Goal: Information Seeking & Learning: Find specific page/section

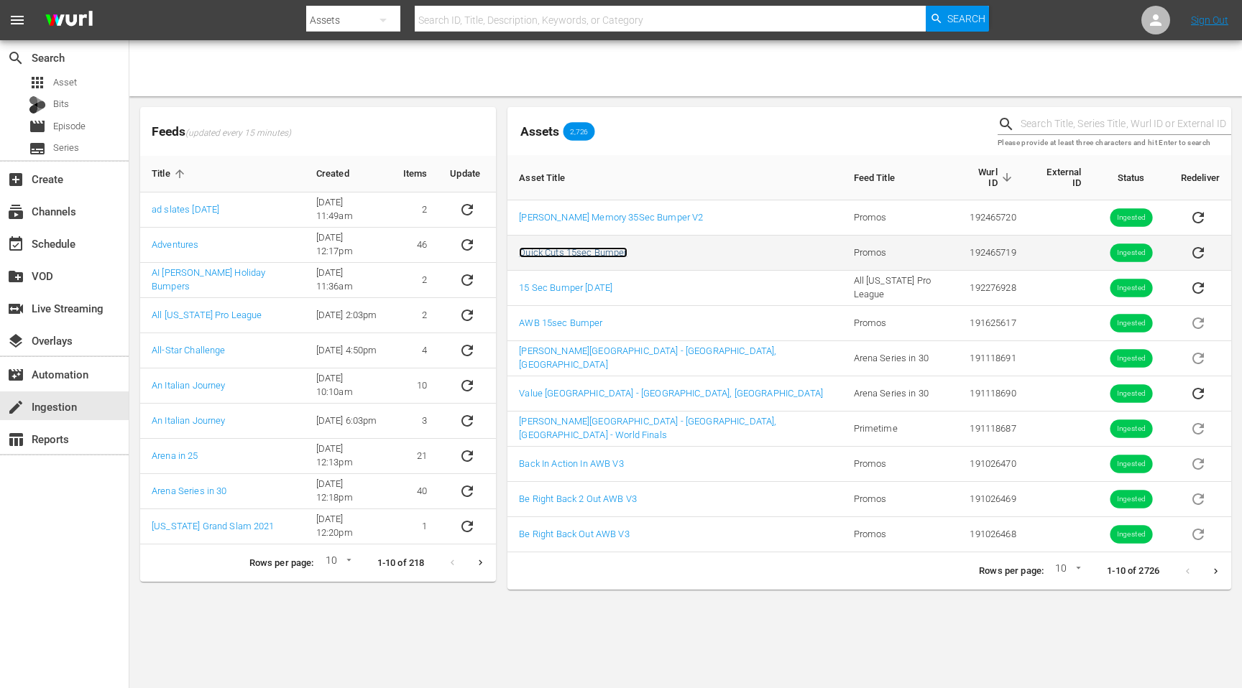
click at [556, 247] on link "Quick Cuts 15sec Bumper" at bounding box center [573, 252] width 108 height 11
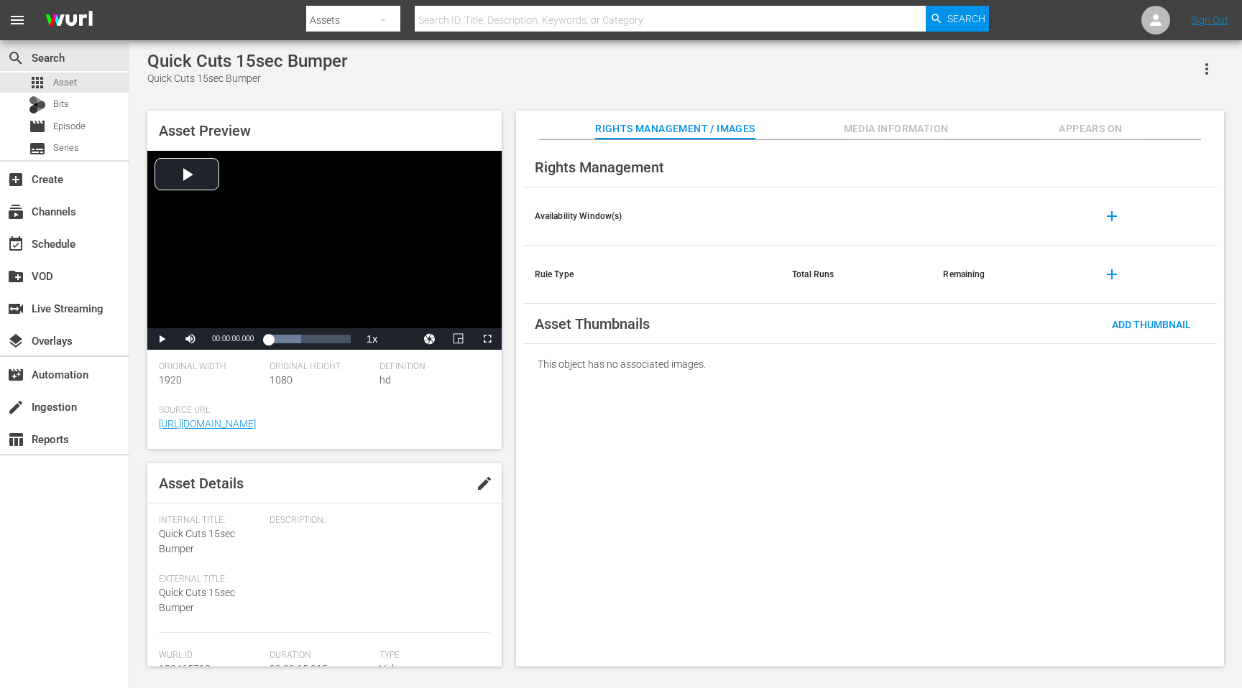
click at [1065, 124] on span "Appears On" at bounding box center [1090, 129] width 108 height 18
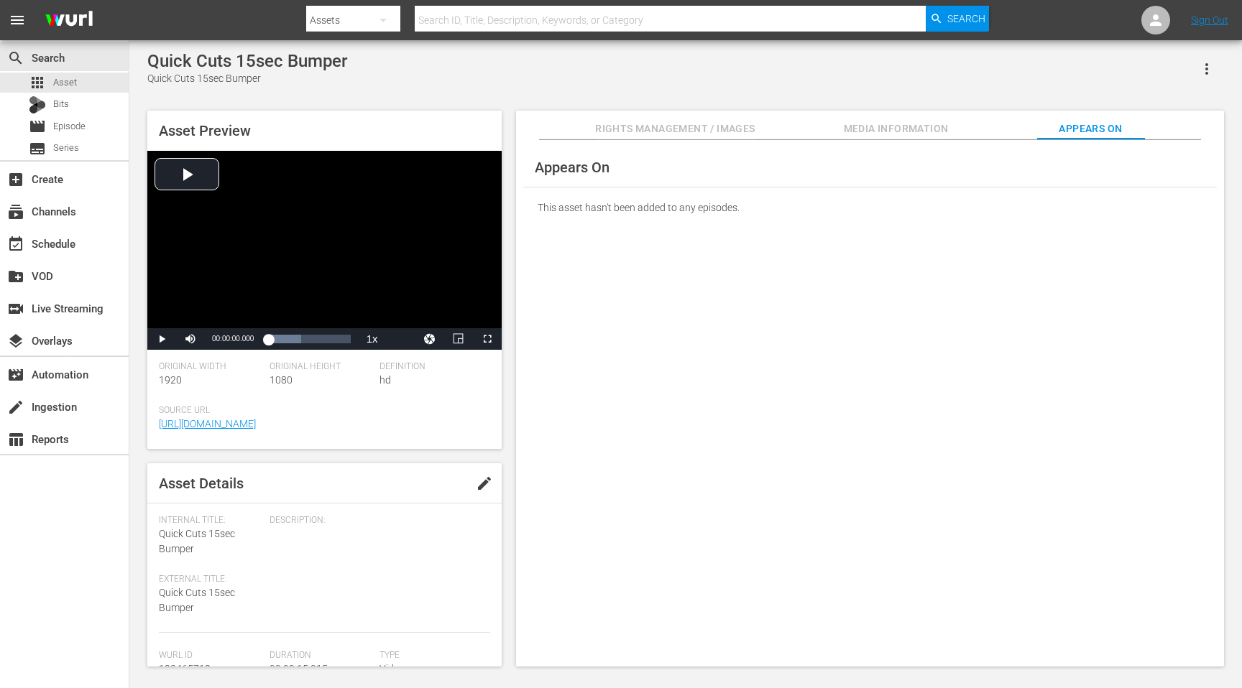
click at [613, 259] on div "Appears On This asset hasn't been added to any episodes." at bounding box center [870, 403] width 708 height 527
click at [65, 129] on span "Episode" at bounding box center [69, 126] width 32 height 14
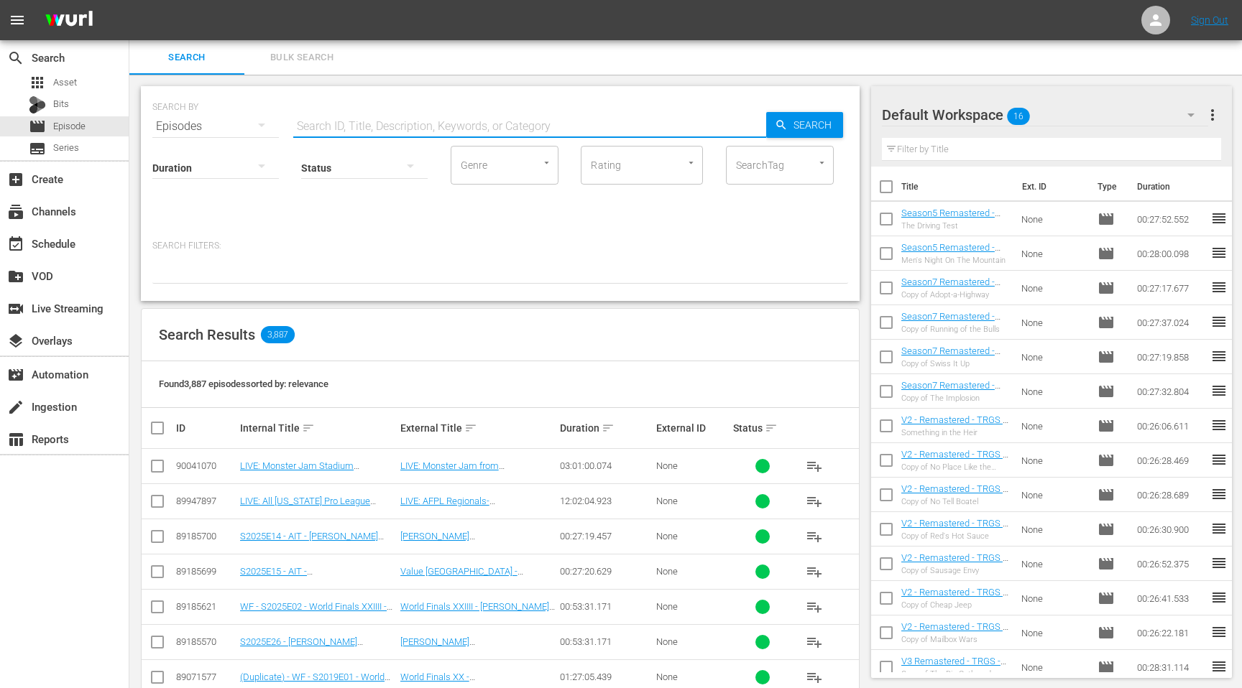
click at [315, 124] on input "text" at bounding box center [529, 126] width 473 height 34
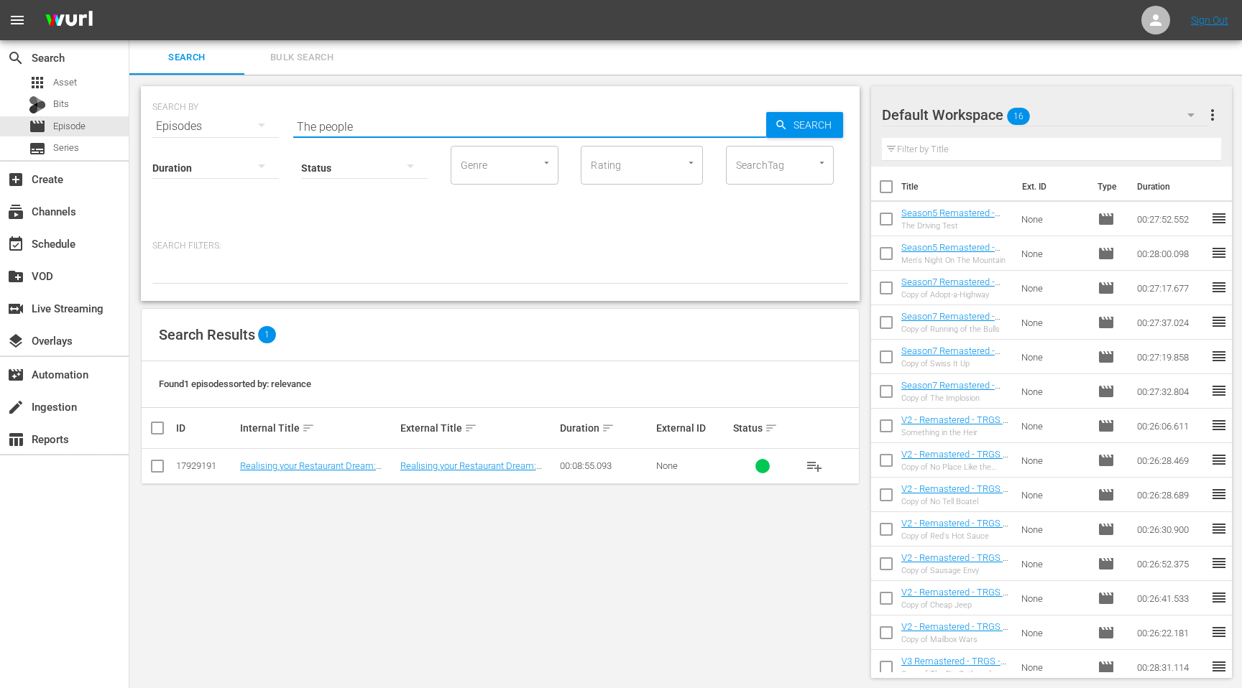
drag, startPoint x: 361, startPoint y: 132, endPoint x: 303, endPoint y: 132, distance: 58.2
click at [303, 132] on input "The people" at bounding box center [529, 126] width 473 height 34
type input "T"
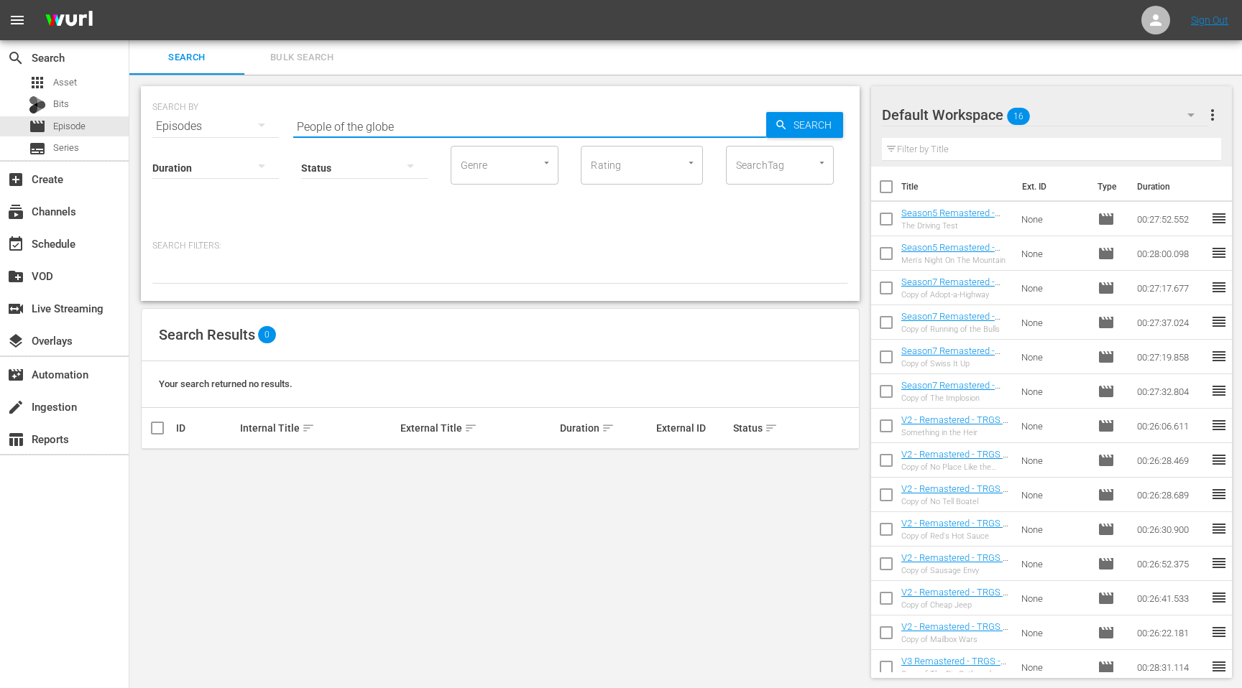
drag, startPoint x: 423, startPoint y: 118, endPoint x: 255, endPoint y: 137, distance: 169.3
click at [255, 137] on div "SEARCH BY Search By Episodes Search ID, Title, Description, Keywords, or Catego…" at bounding box center [500, 193] width 719 height 215
paste input "The People of the Globe: 75 Years of Globetrotter Magic (Quick Cut)"
click at [596, 130] on input "The People of the Globe: 75 Years of Globetrotter Magic (Quick Cut)" at bounding box center [529, 126] width 473 height 34
drag, startPoint x: 642, startPoint y: 128, endPoint x: 372, endPoint y: 133, distance: 270.3
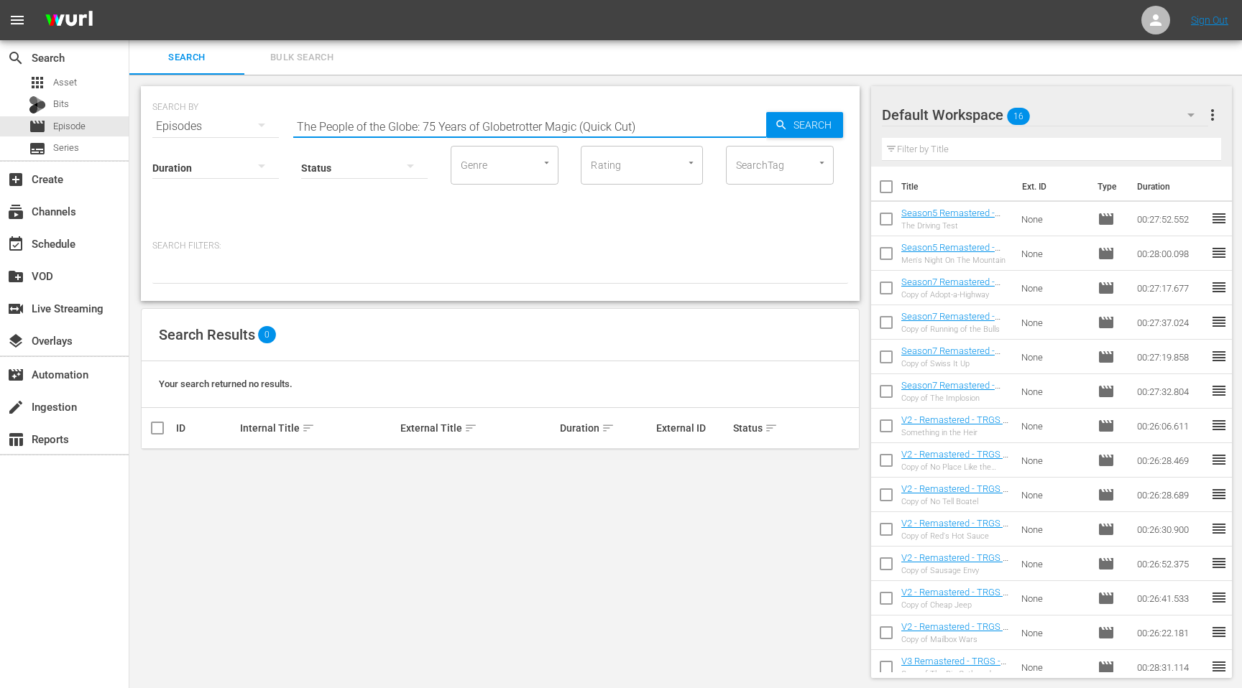
click at [372, 133] on div "SEARCH BY Search By Episodes Search ID, Title, Description, Keywords, or Catego…" at bounding box center [500, 193] width 719 height 215
click at [222, 240] on p "Search Filters:" at bounding box center [500, 246] width 696 height 12
click at [204, 244] on p "Search Filters:" at bounding box center [500, 246] width 696 height 12
click at [206, 267] on div at bounding box center [500, 271] width 696 height 24
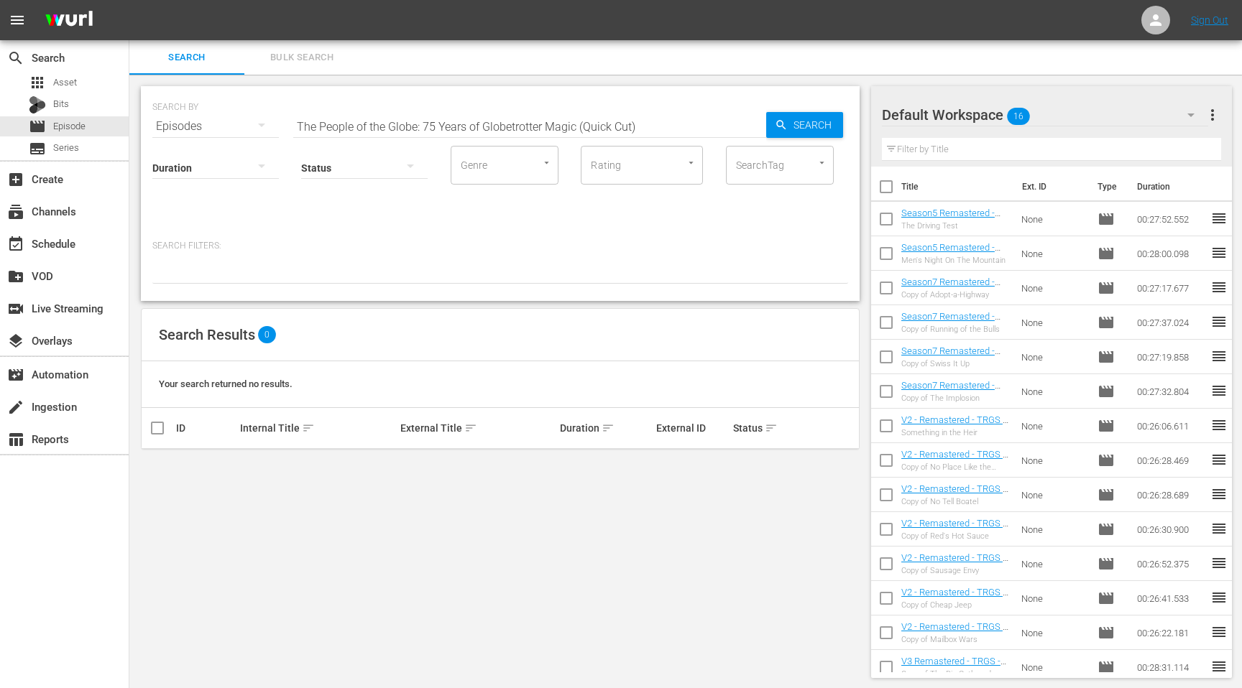
click at [208, 278] on div at bounding box center [500, 271] width 696 height 24
click at [356, 129] on input "The People of the Globe: 75 Years of Globetrotter Magic (Quick Cut)" at bounding box center [529, 126] width 473 height 34
type input "The People of the Globe: 75 Years of Globetrotter Magic (Quick Cut)"
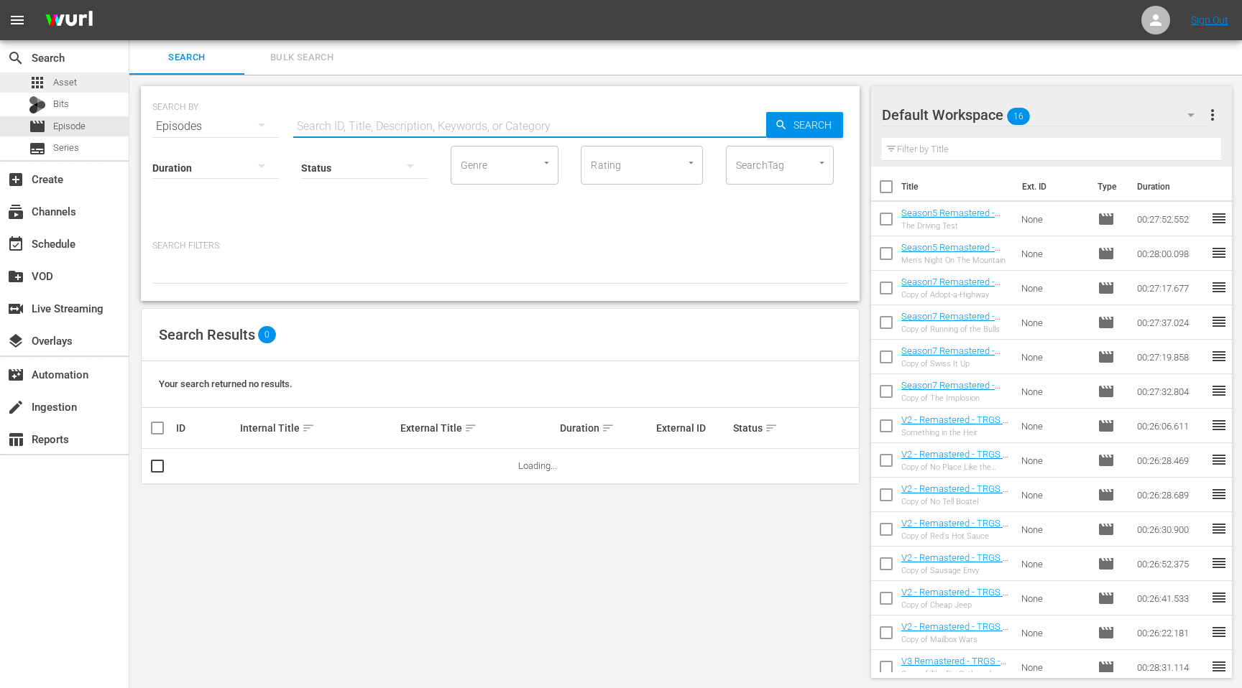
click at [73, 80] on span "Asset" at bounding box center [65, 82] width 24 height 14
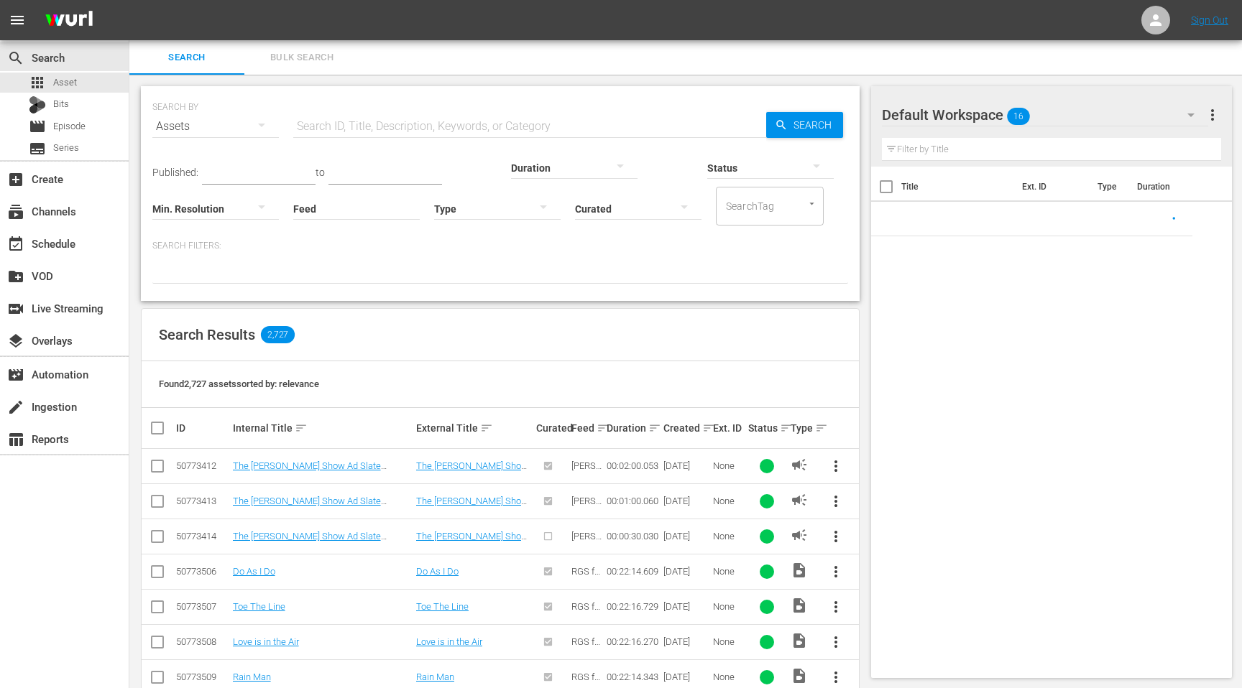
click at [203, 241] on p "Search Filters:" at bounding box center [500, 246] width 696 height 12
click at [203, 249] on p "Search Filters:" at bounding box center [500, 246] width 696 height 12
click at [364, 112] on input "text" at bounding box center [529, 126] width 473 height 34
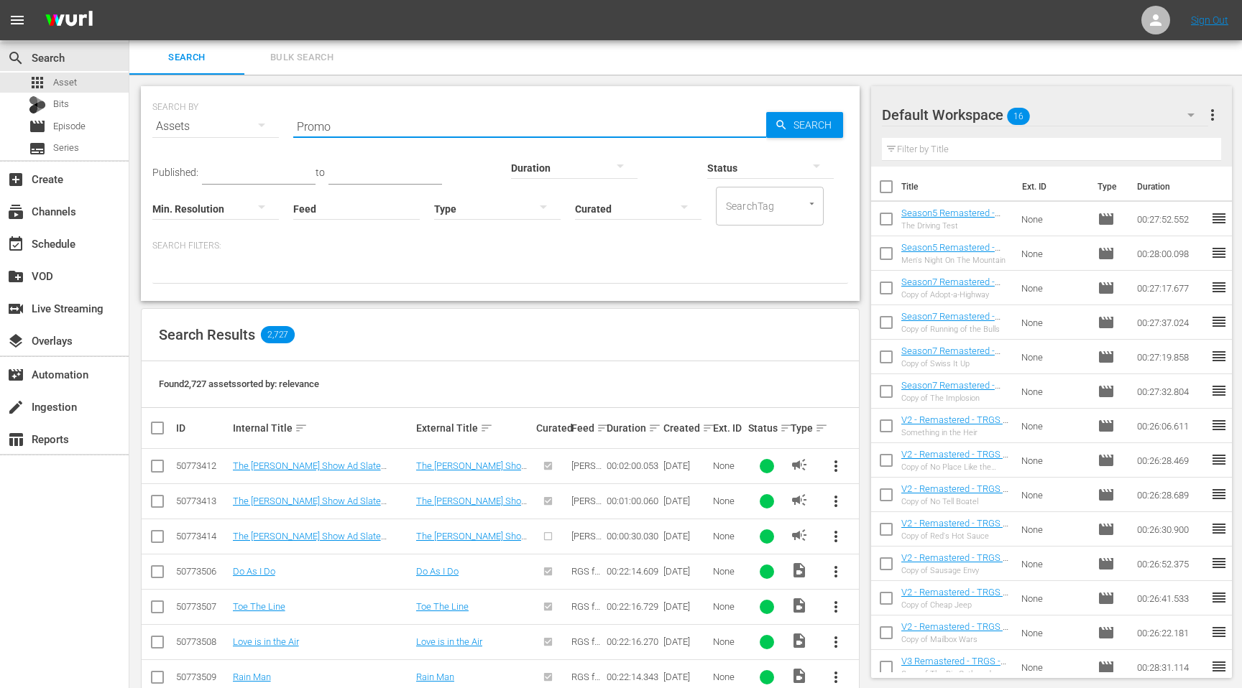
type input "Promo"
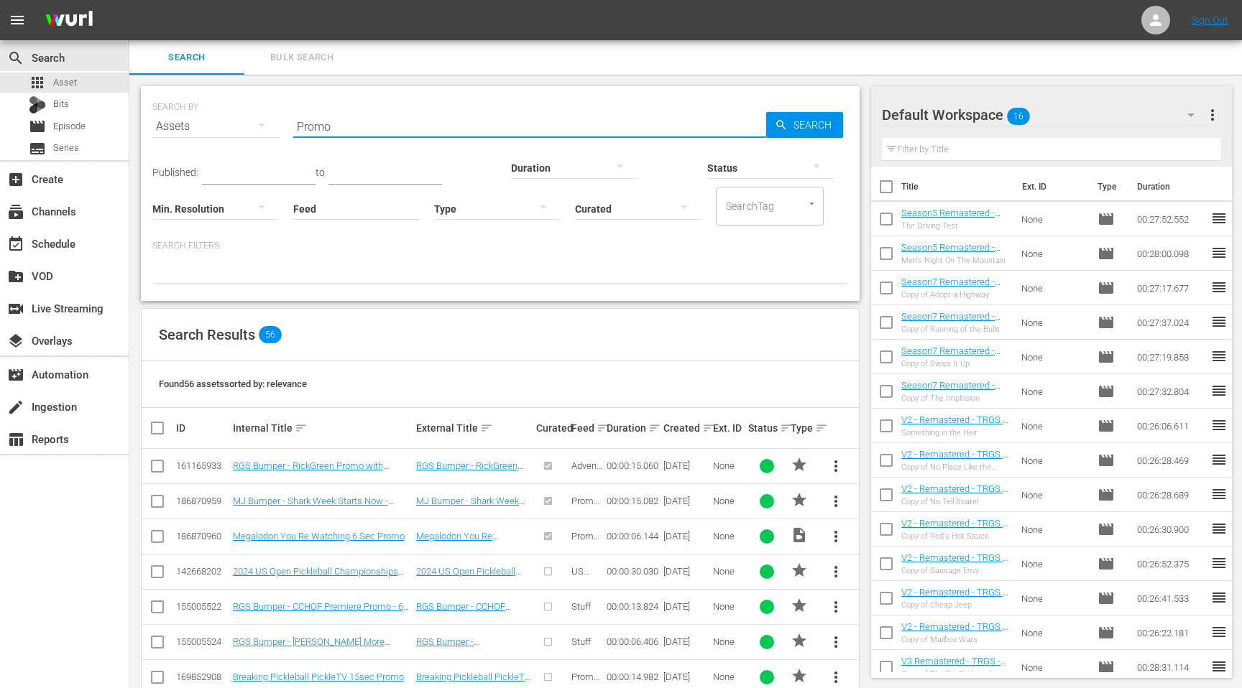
click at [190, 249] on p "Search Filters:" at bounding box center [500, 246] width 696 height 12
click at [212, 246] on p "Search Filters:" at bounding box center [500, 246] width 696 height 12
click at [184, 264] on div at bounding box center [500, 271] width 696 height 24
click at [198, 243] on p "Search Filters:" at bounding box center [500, 246] width 696 height 12
drag, startPoint x: 203, startPoint y: 244, endPoint x: 650, endPoint y: 204, distance: 449.5
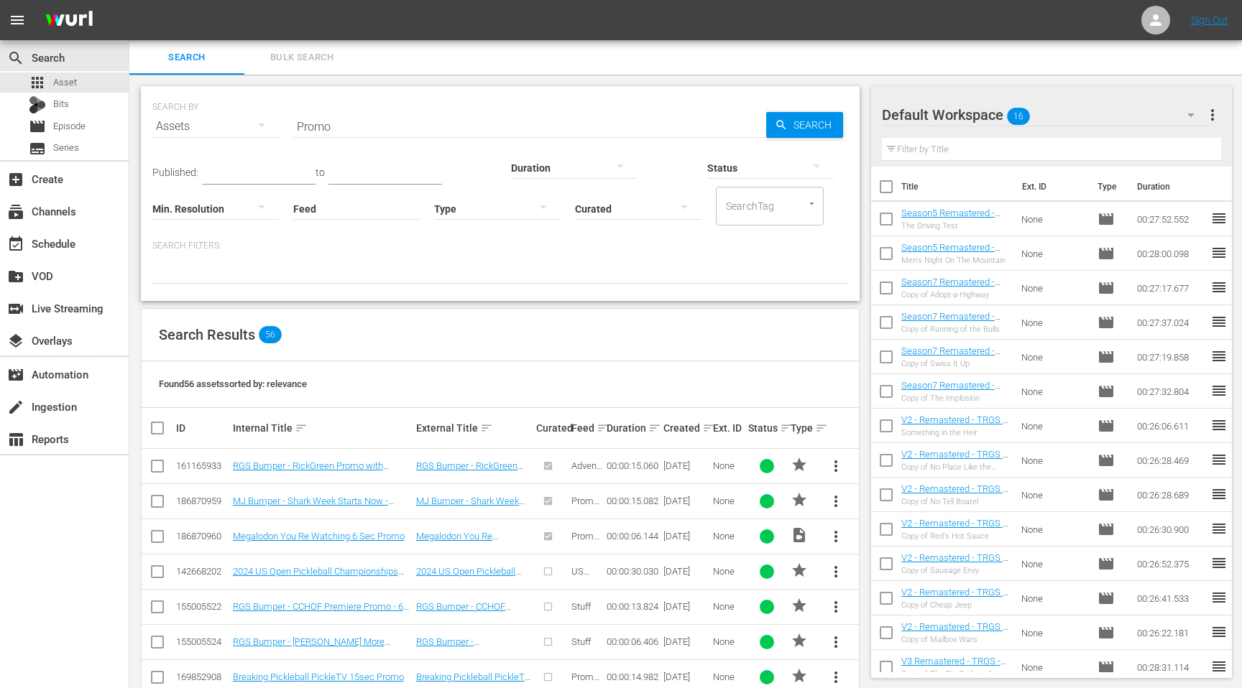
click at [232, 234] on div "Published: to Duration Status Min. Resolution Feed Feed Title Type Curated Sear…" at bounding box center [500, 214] width 696 height 140
click at [730, 196] on input "SearchTag" at bounding box center [749, 206] width 55 height 26
type input "h"
type input "H"
type input "Ready"
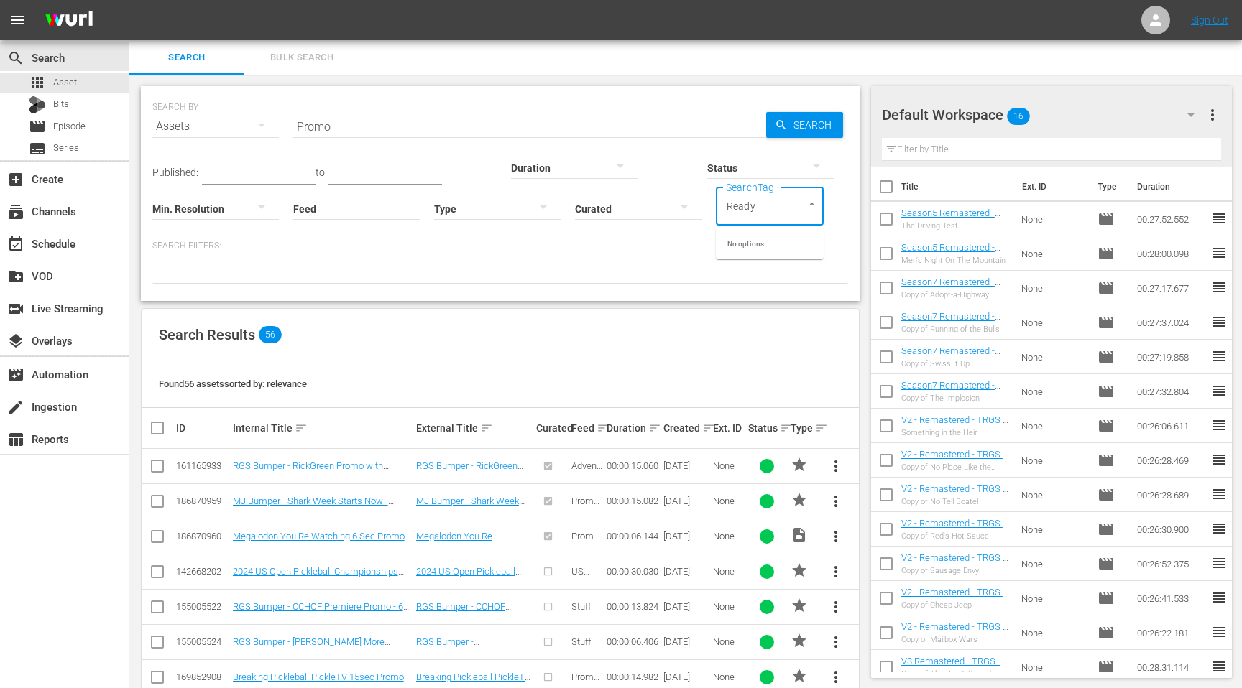
click at [813, 206] on icon "Close" at bounding box center [811, 203] width 11 height 11
click at [762, 204] on input "Ready" at bounding box center [749, 206] width 55 height 26
drag, startPoint x: 762, startPoint y: 204, endPoint x: 678, endPoint y: 201, distance: 84.1
click at [679, 203] on div "Published: to Duration Status Min. Resolution Feed Feed Title Type Curated Sear…" at bounding box center [500, 185] width 696 height 82
type input "[GEOGRAPHIC_DATA]"
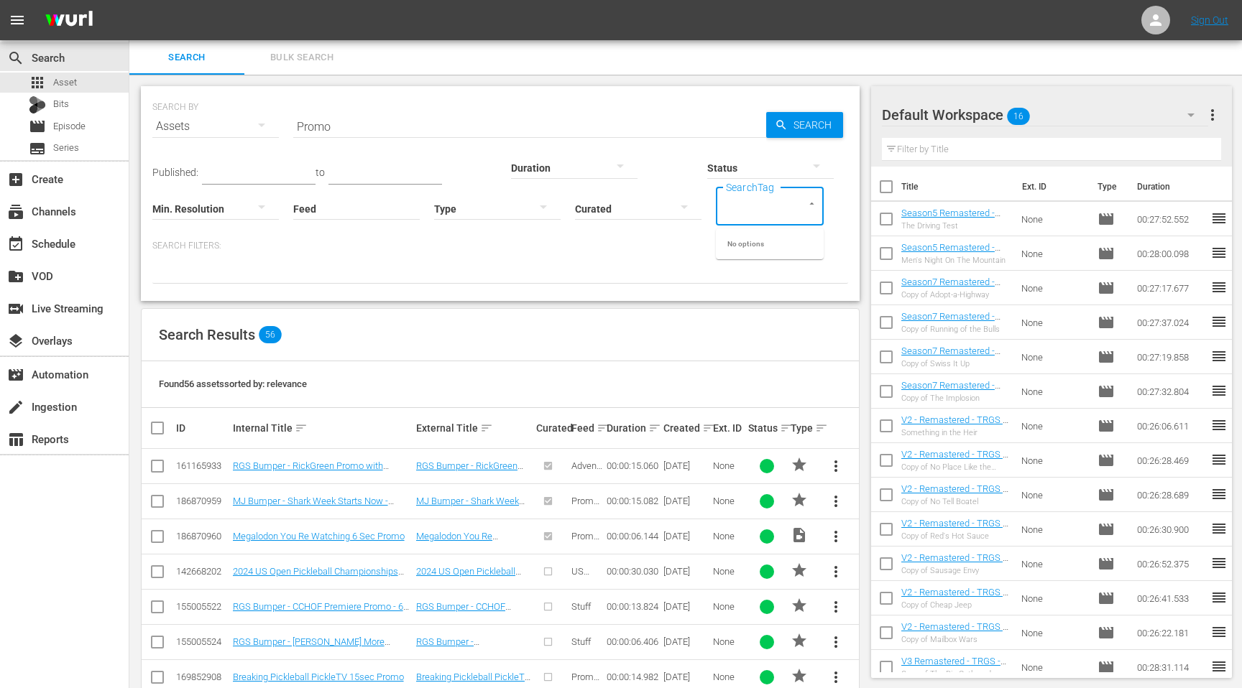
click at [646, 235] on div at bounding box center [638, 210] width 126 height 52
click at [742, 210] on div "Curated Uncurated" at bounding box center [621, 344] width 1242 height 688
click at [802, 207] on div "Curated Uncurated" at bounding box center [621, 344] width 1242 height 688
click at [807, 206] on icon "Open" at bounding box center [811, 203] width 11 height 11
type input "h"
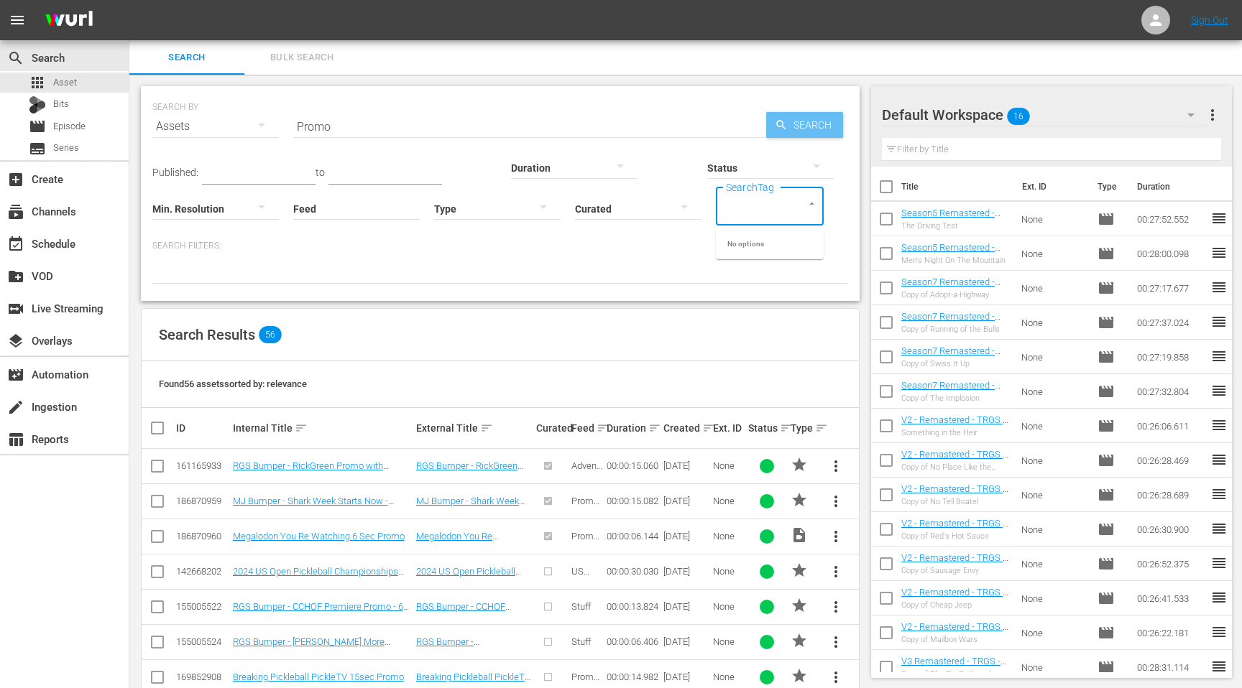
click at [805, 126] on span "Search" at bounding box center [815, 125] width 55 height 26
click at [441, 247] on p "Search Filters:" at bounding box center [500, 246] width 696 height 12
click at [200, 245] on p "Search Filters:" at bounding box center [500, 246] width 696 height 12
click at [207, 290] on div "SEARCH BY Search By Assets Search ID, Title, Description, Keywords, or Category…" at bounding box center [500, 193] width 719 height 215
click at [207, 281] on div at bounding box center [500, 271] width 696 height 24
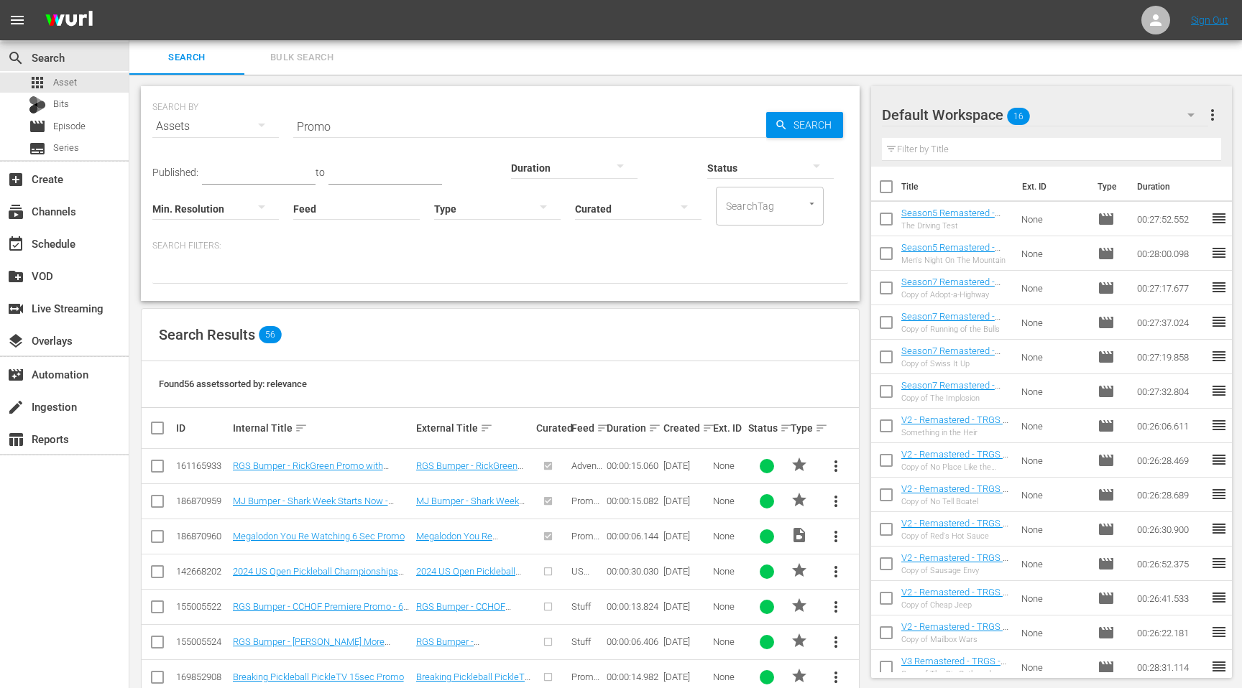
click at [210, 277] on div at bounding box center [500, 271] width 696 height 24
click at [308, 61] on span "Bulk Search" at bounding box center [302, 58] width 98 height 17
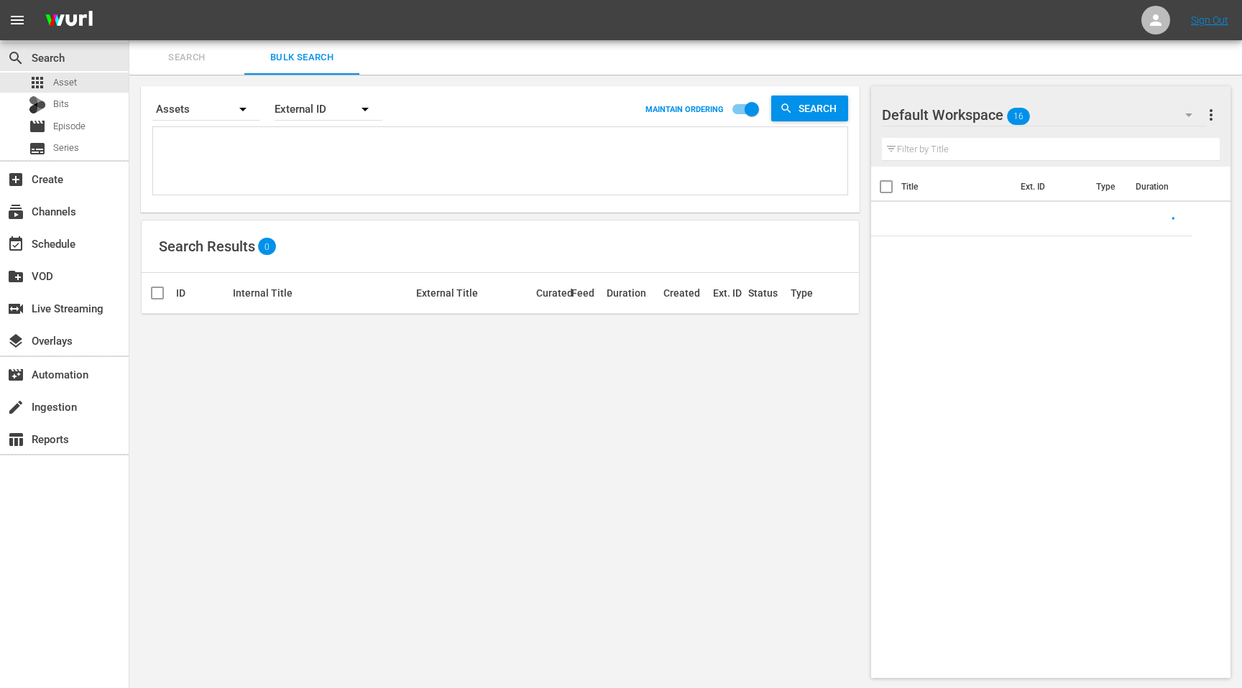
click at [260, 180] on textarea at bounding box center [502, 163] width 691 height 65
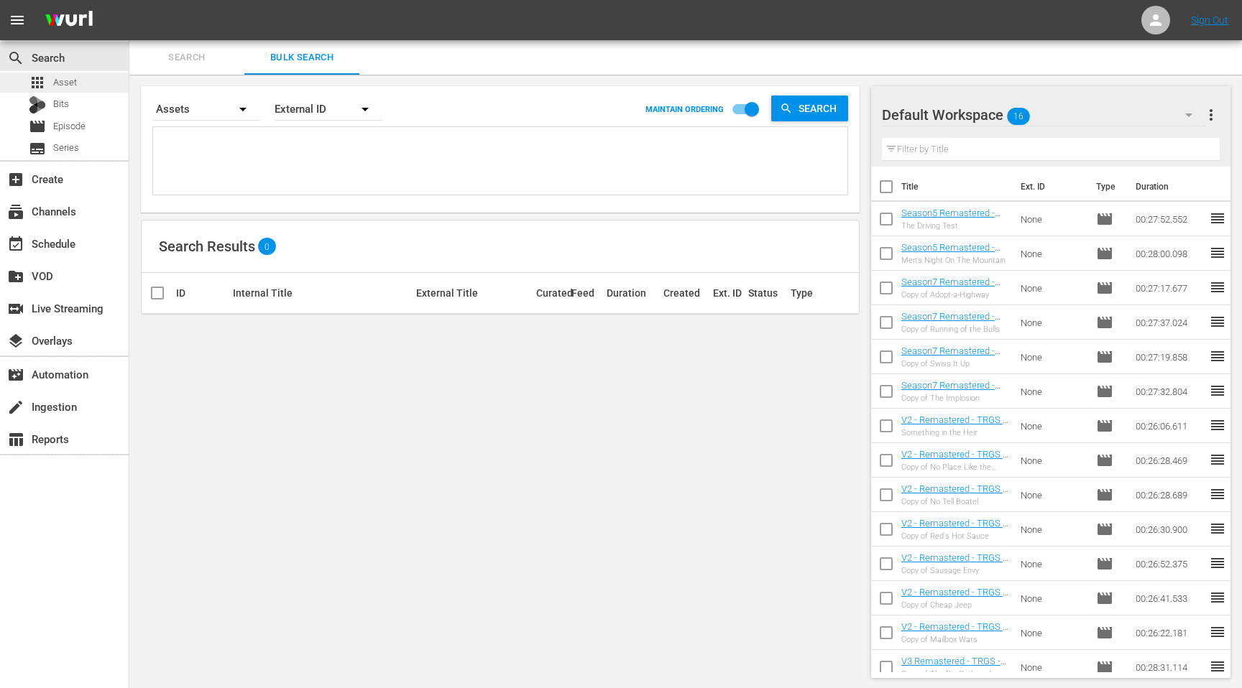
click at [72, 86] on span "Asset" at bounding box center [65, 82] width 24 height 14
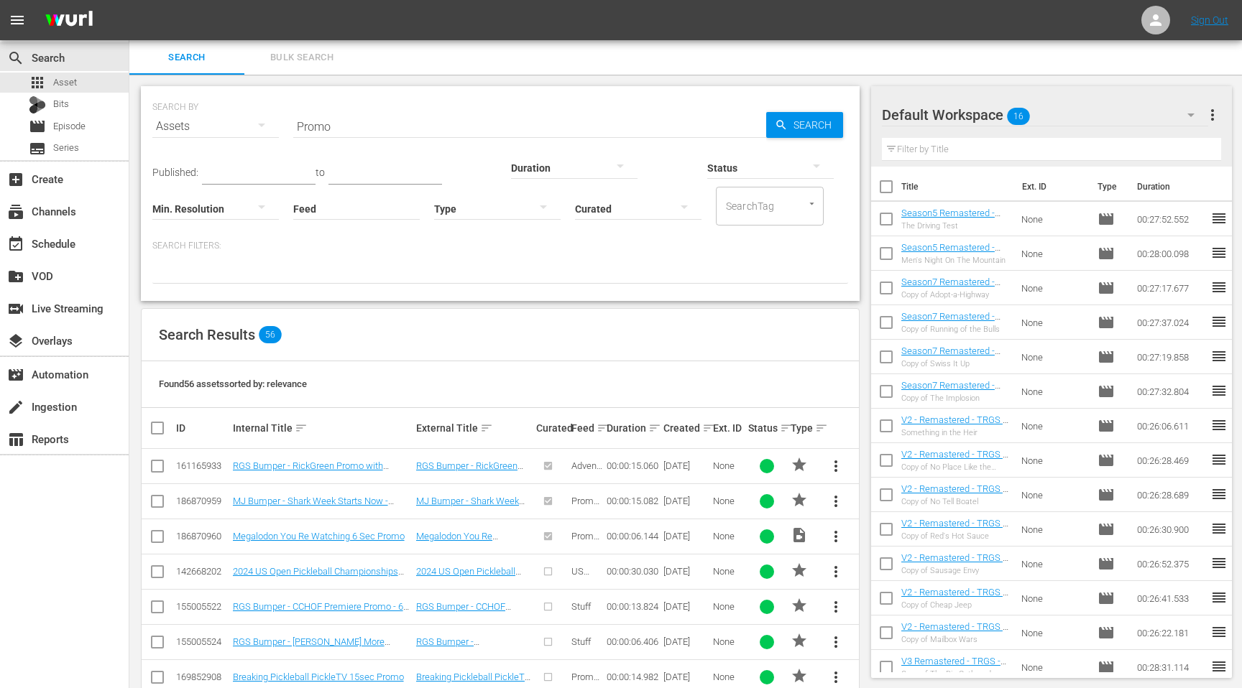
click at [510, 209] on div at bounding box center [497, 208] width 126 height 40
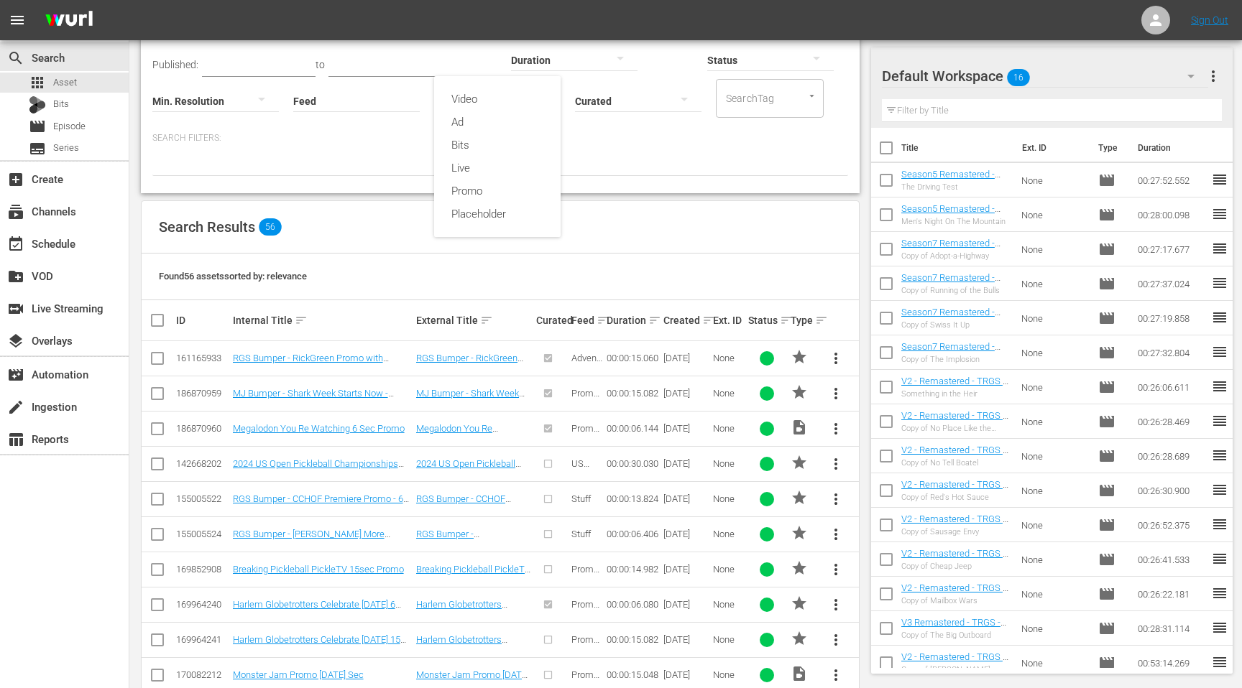
scroll to position [109, 0]
click at [487, 198] on div "Promo" at bounding box center [497, 189] width 126 height 23
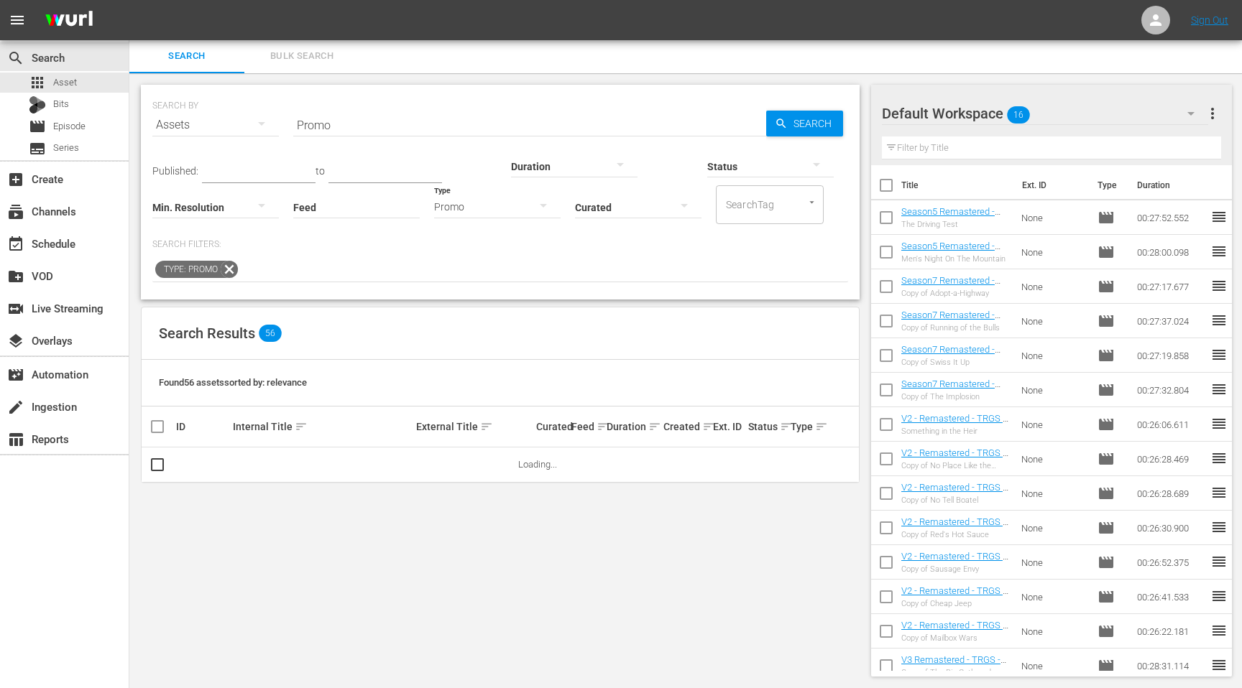
scroll to position [0, 0]
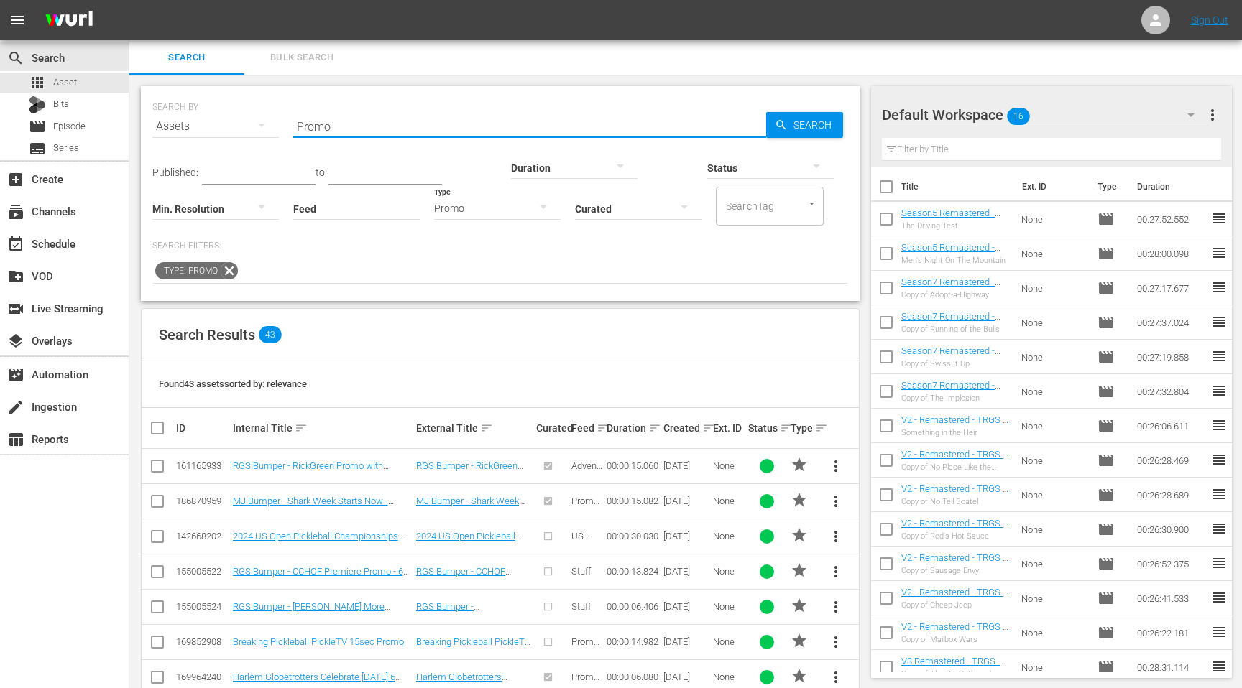
drag, startPoint x: 341, startPoint y: 123, endPoint x: 269, endPoint y: 123, distance: 71.9
click at [271, 123] on div "SEARCH BY Search By Assets Search ID, Title, Description, Keywords, or Category…" at bounding box center [500, 118] width 696 height 52
drag, startPoint x: 339, startPoint y: 129, endPoint x: 303, endPoint y: 129, distance: 36.7
click at [303, 129] on input "[GEOGRAPHIC_DATA]" at bounding box center [529, 126] width 473 height 34
type input "hG"
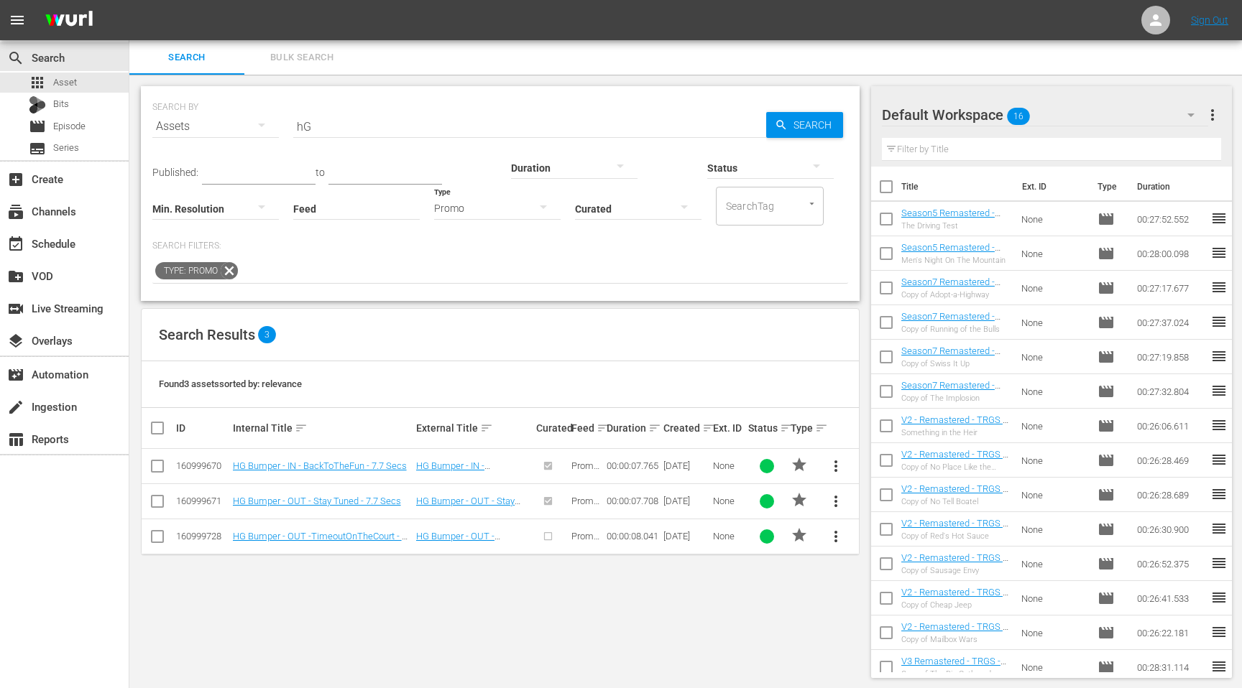
click at [381, 615] on div "SEARCH BY Search By Assets Search ID, Title, Description, Keywords, or Category…" at bounding box center [500, 382] width 742 height 615
click at [55, 211] on div "subscriptions Channels" at bounding box center [40, 209] width 80 height 13
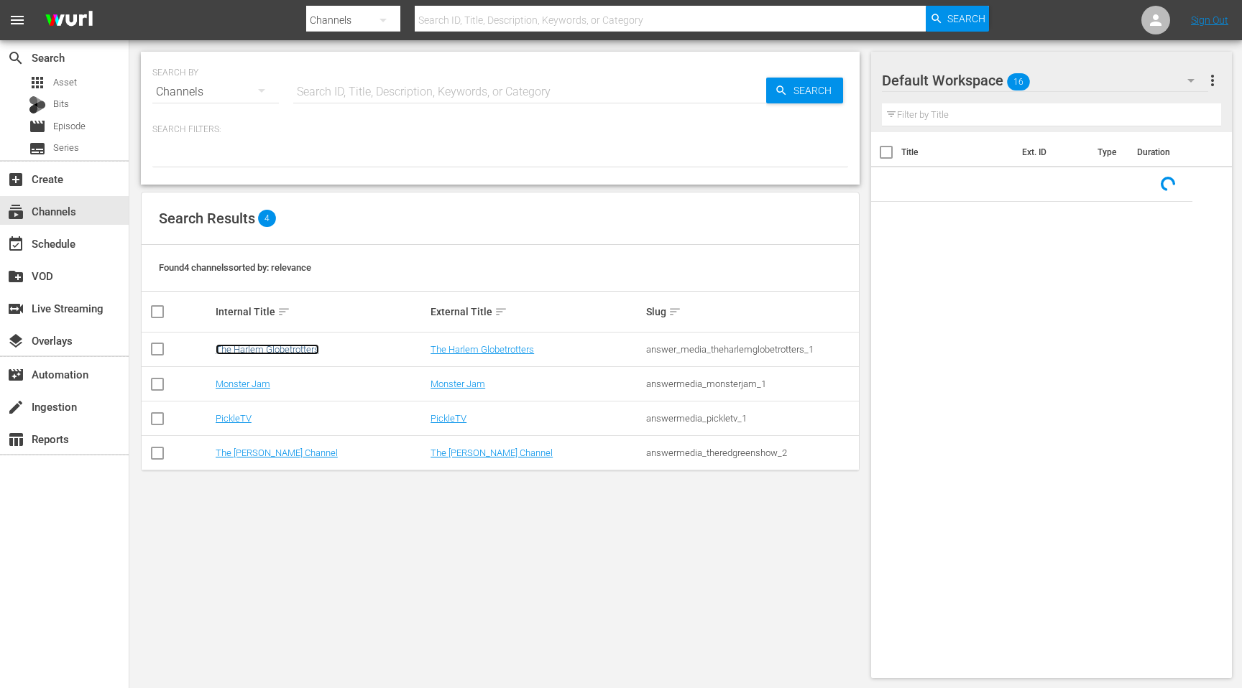
click at [243, 346] on link "The Harlem Globetrotters" at bounding box center [267, 349] width 103 height 11
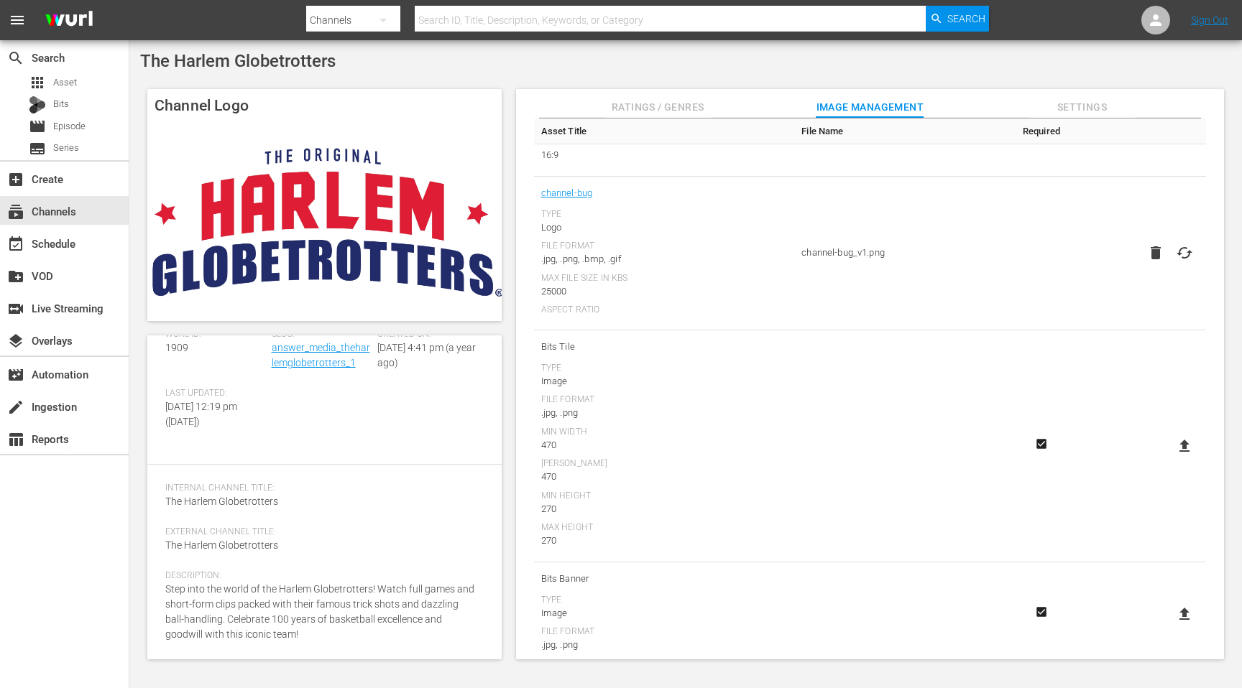
scroll to position [313, 0]
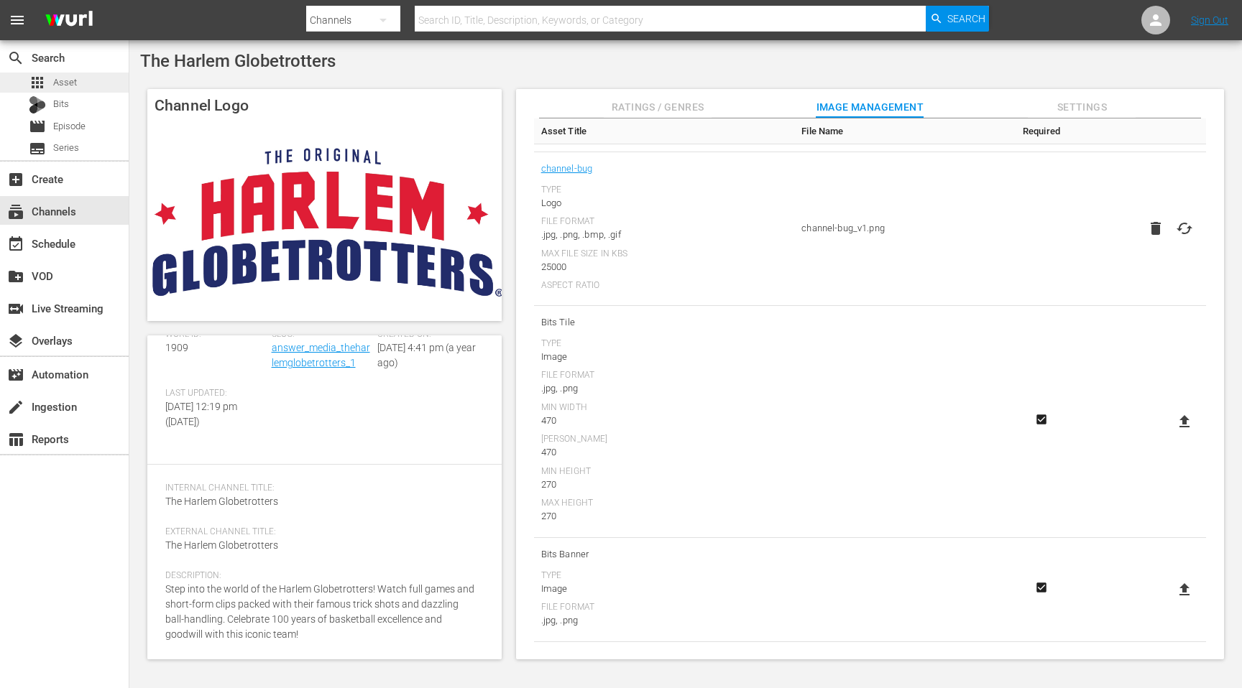
click at [75, 90] on div "apps Asset" at bounding box center [53, 83] width 48 height 20
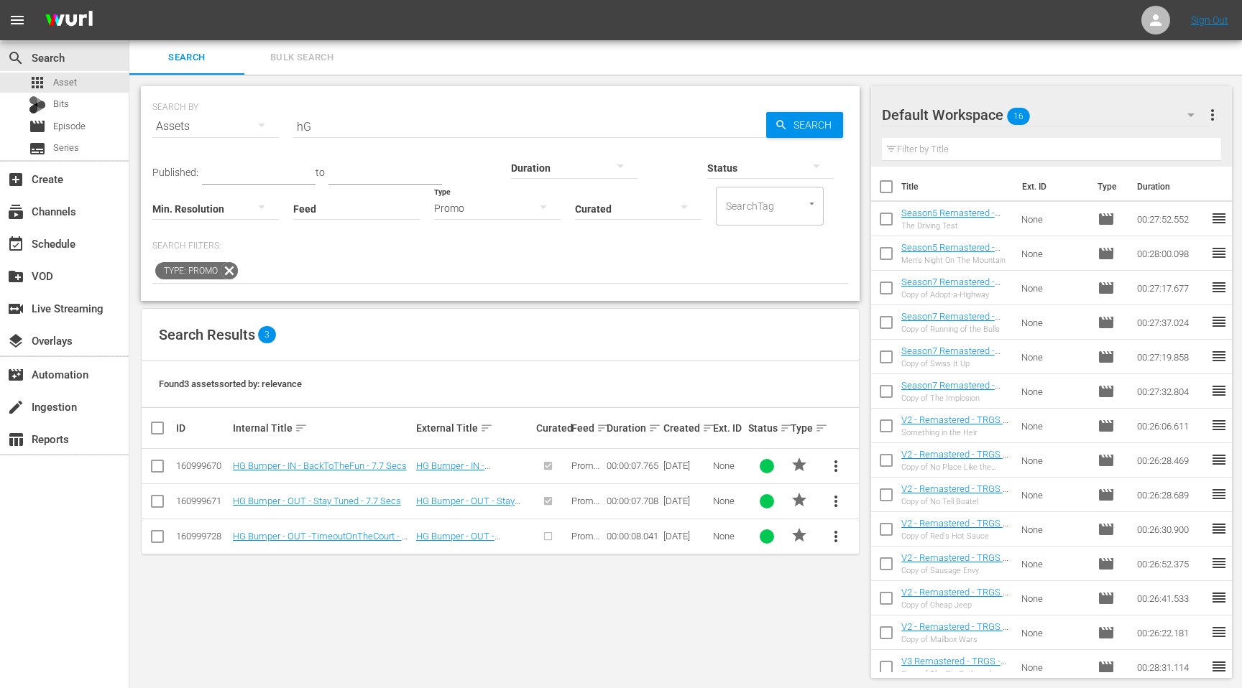
drag, startPoint x: 316, startPoint y: 129, endPoint x: 275, endPoint y: 129, distance: 41.7
click at [276, 129] on div "SEARCH BY Search By Assets Search ID, Title, Description, Keywords, or Category…" at bounding box center [500, 118] width 696 height 52
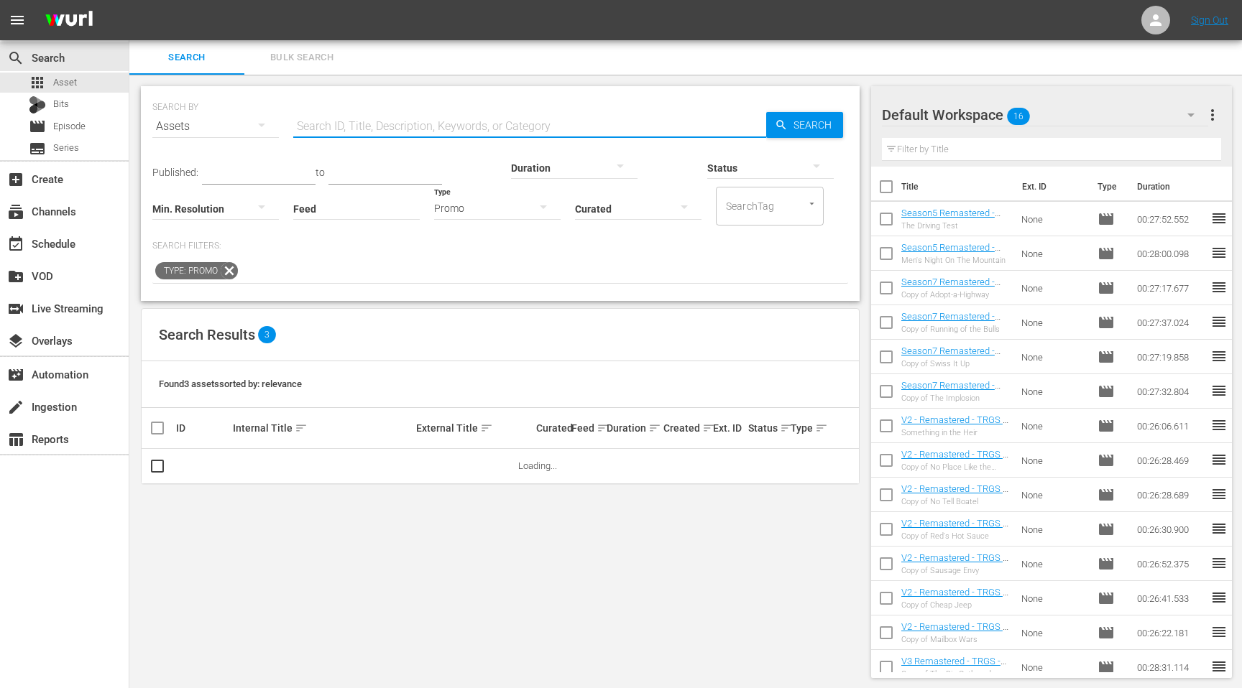
click at [233, 269] on icon at bounding box center [229, 271] width 19 height 19
click at [257, 273] on div at bounding box center [500, 271] width 696 height 24
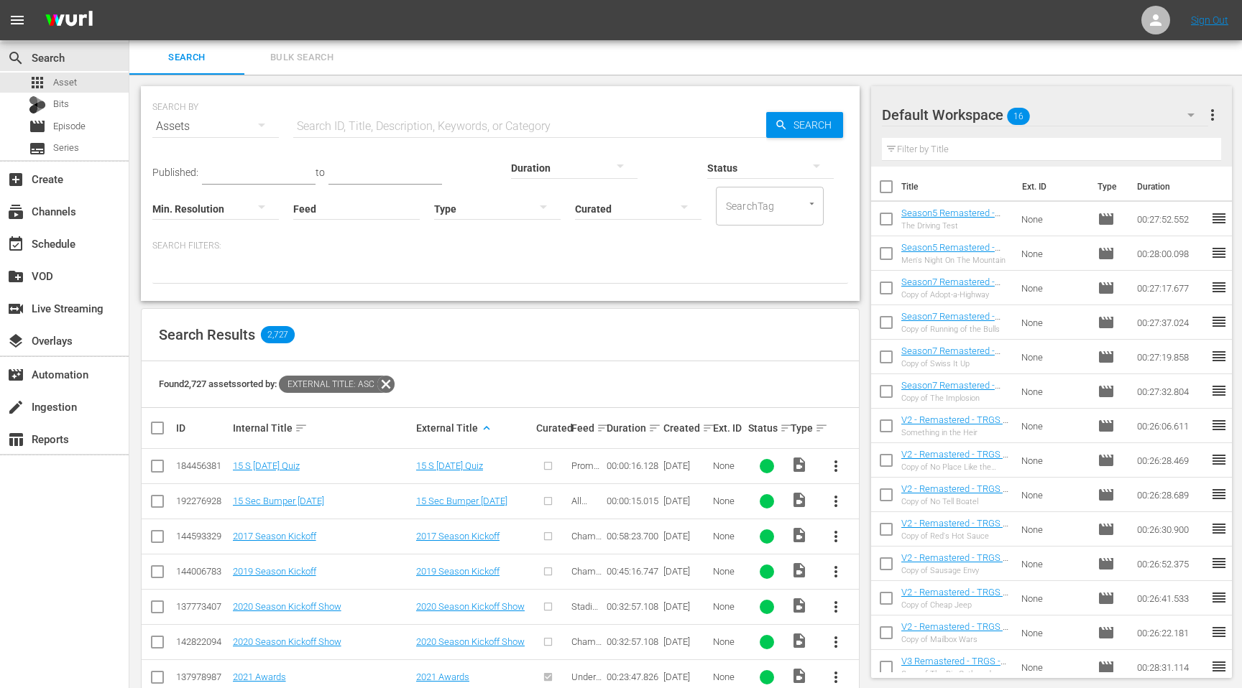
click at [326, 127] on input "text" at bounding box center [529, 126] width 473 height 34
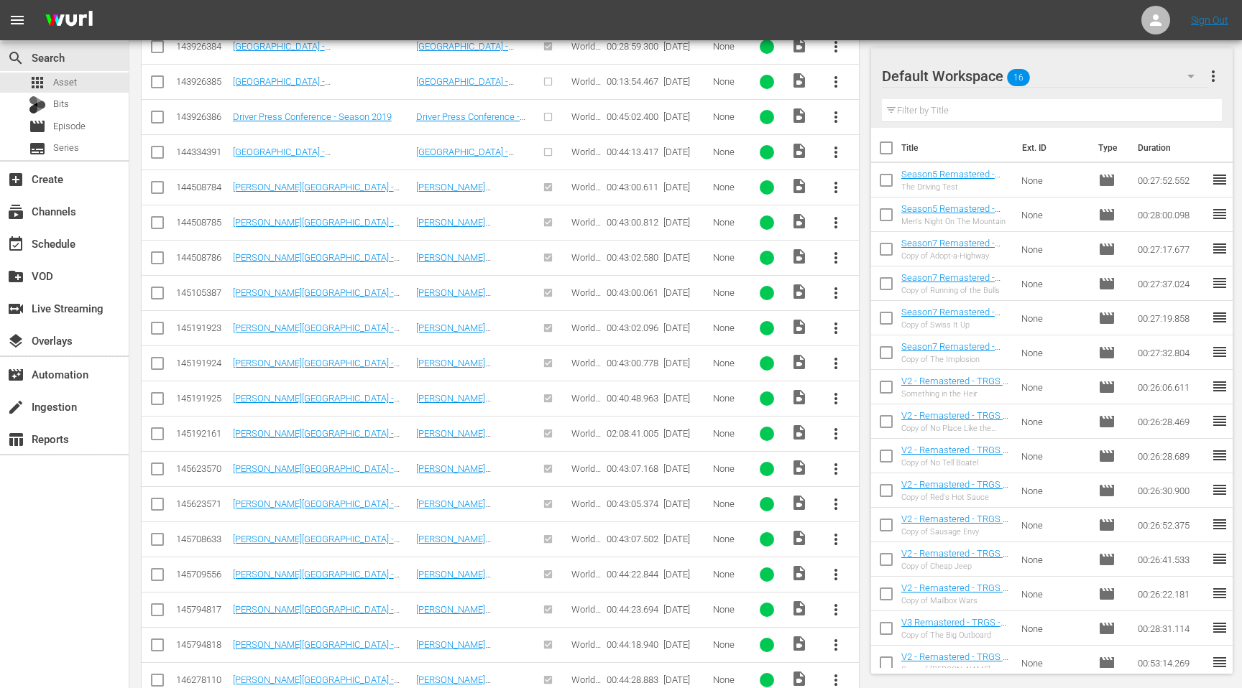
scroll to position [2638, 0]
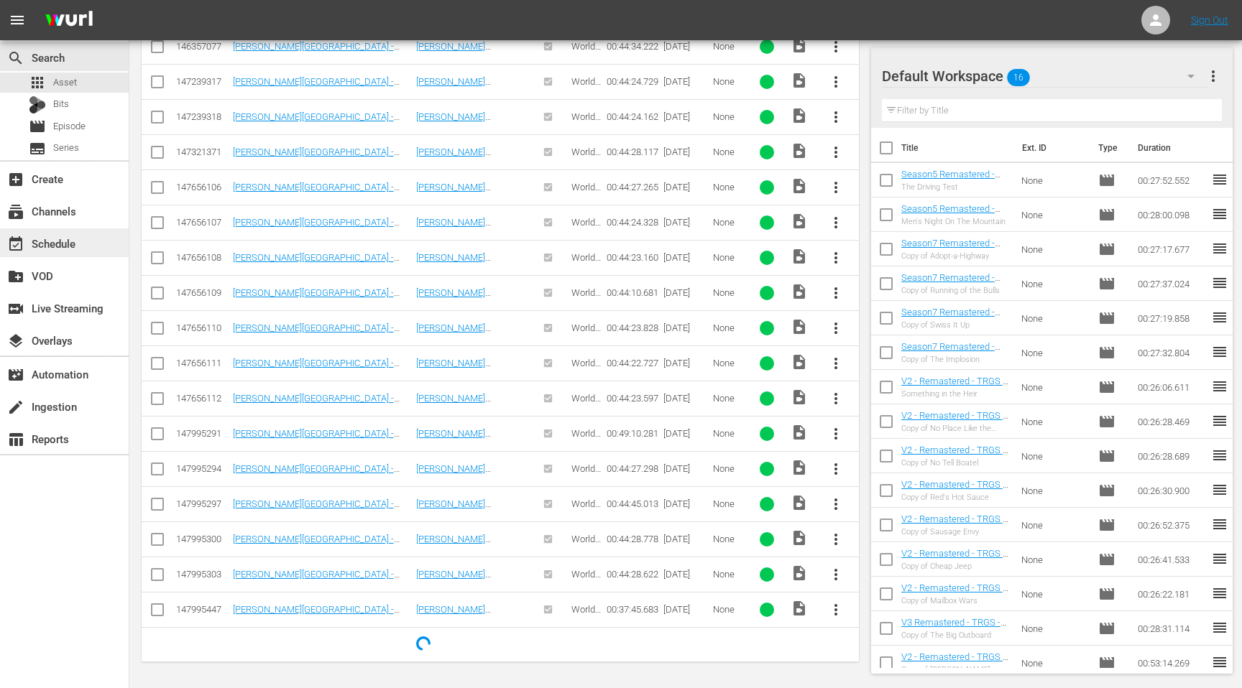
click at [85, 247] on div "event_available Schedule" at bounding box center [64, 243] width 129 height 29
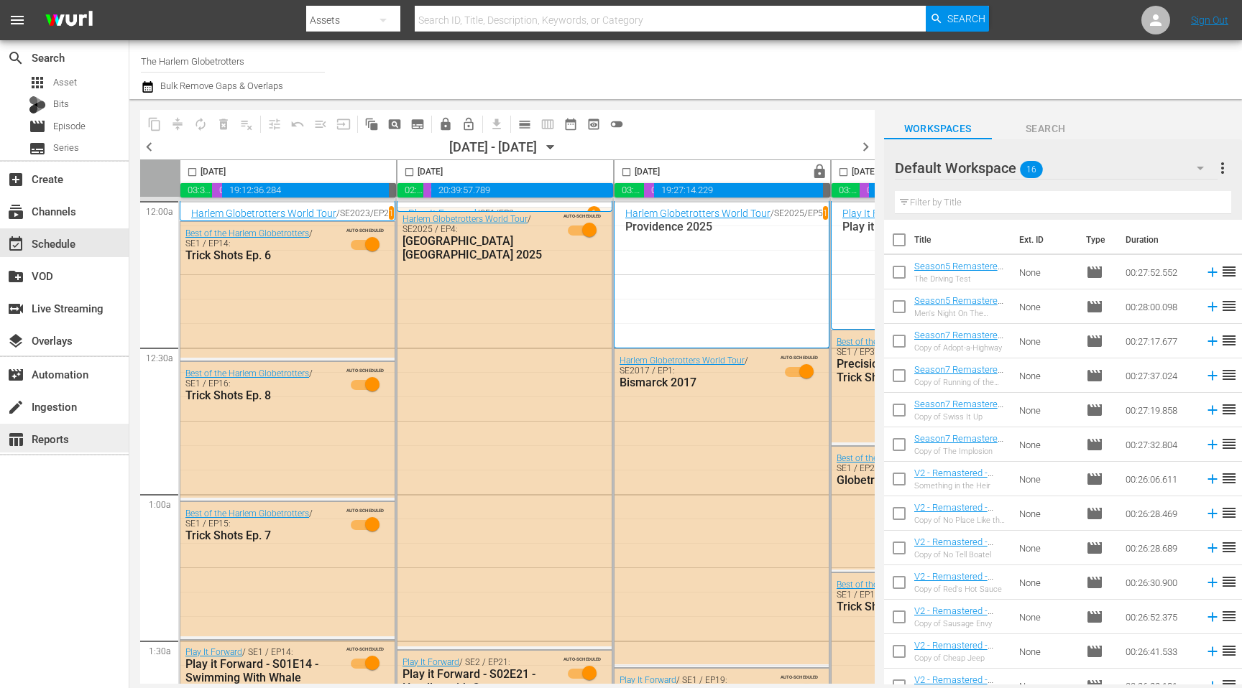
click at [71, 441] on div "table_chart Reports" at bounding box center [40, 436] width 80 height 13
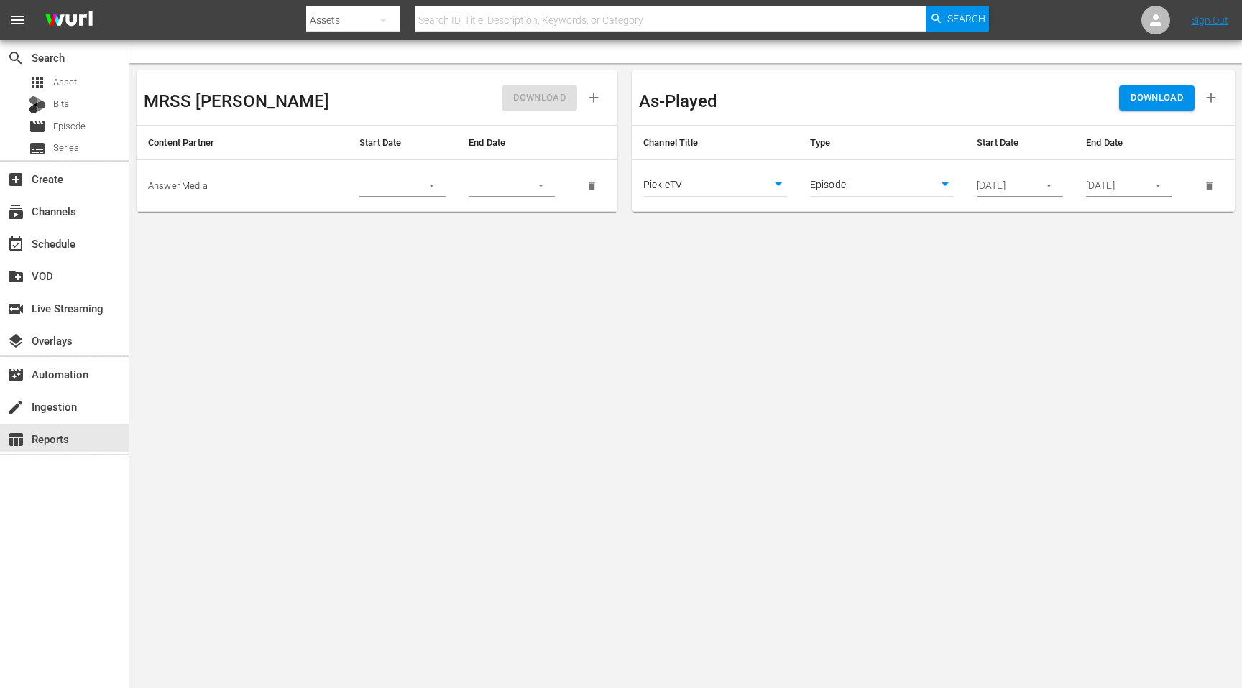
click at [750, 188] on body "menu Search By Assets Search ID, Title, Description, Keywords, or Category Sear…" at bounding box center [621, 344] width 1242 height 688
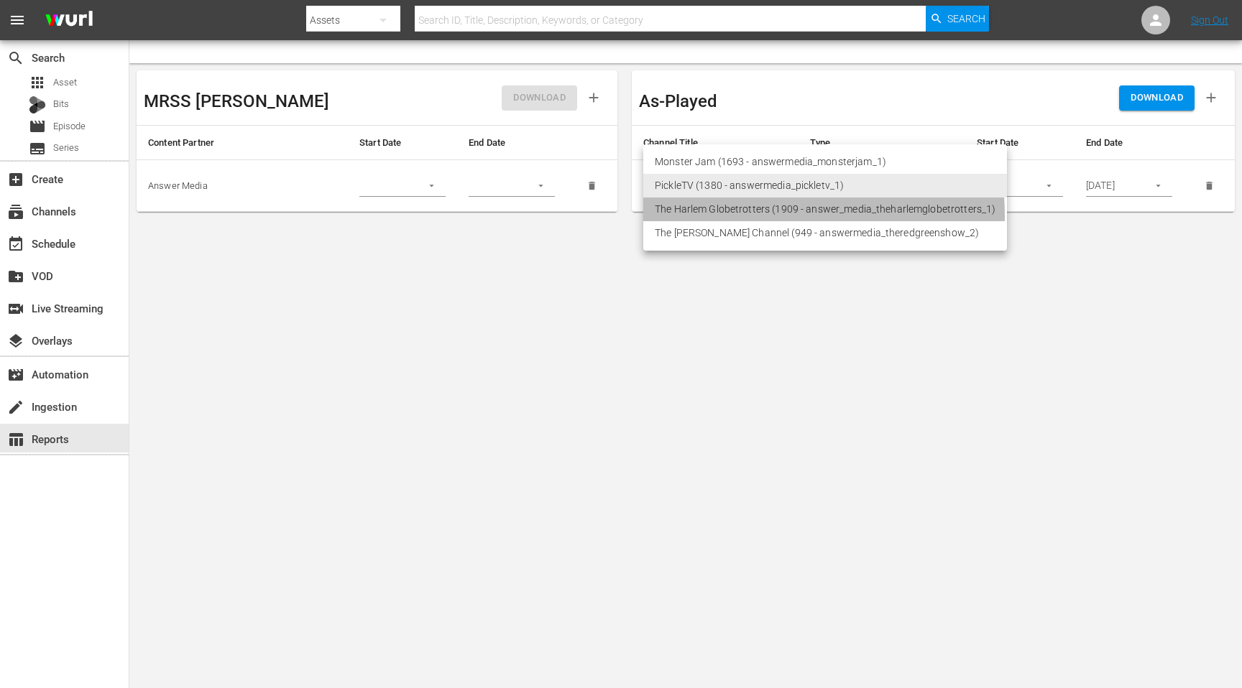
click at [746, 216] on li "The Harlem Globetrotters (1909 - answer_media_theharlemglobetrotters_1)" at bounding box center [825, 210] width 364 height 24
type input "1909"
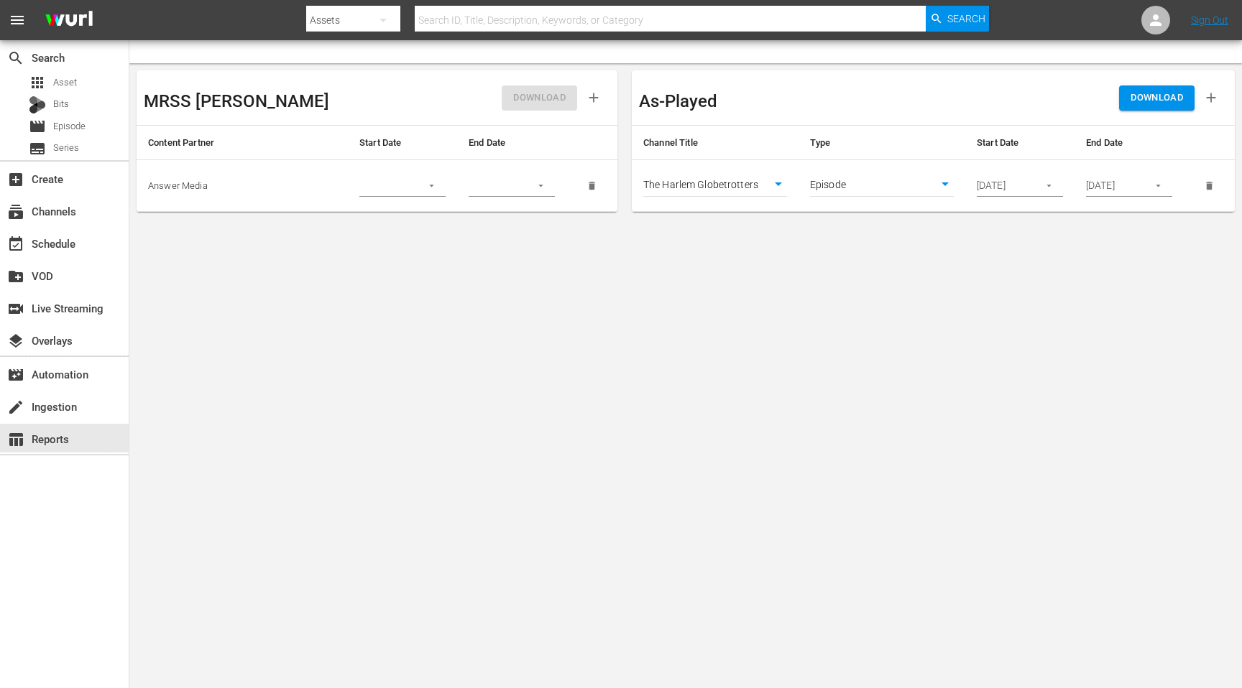
click at [842, 185] on body "menu Search By Assets Search ID, Title, Description, Keywords, or Category Sear…" at bounding box center [621, 344] width 1242 height 688
click at [847, 165] on li "Asset" at bounding box center [882, 162] width 144 height 24
type input "asset"
click at [1108, 187] on input "[DATE]" at bounding box center [1112, 186] width 52 height 22
click at [1163, 185] on icon "button" at bounding box center [1158, 185] width 11 height 11
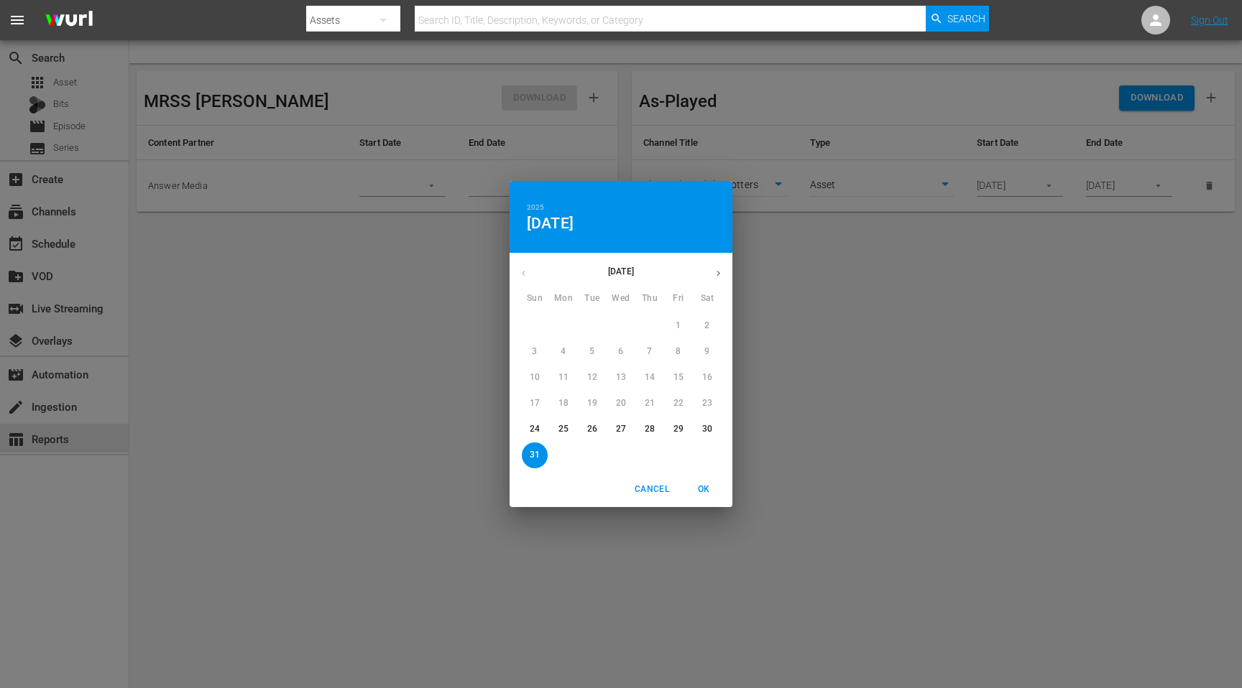
click at [727, 282] on button "button" at bounding box center [718, 273] width 28 height 28
click at [594, 428] on p "30" at bounding box center [592, 429] width 10 height 12
click at [709, 489] on span "OK" at bounding box center [703, 489] width 34 height 15
type input "[DATE]"
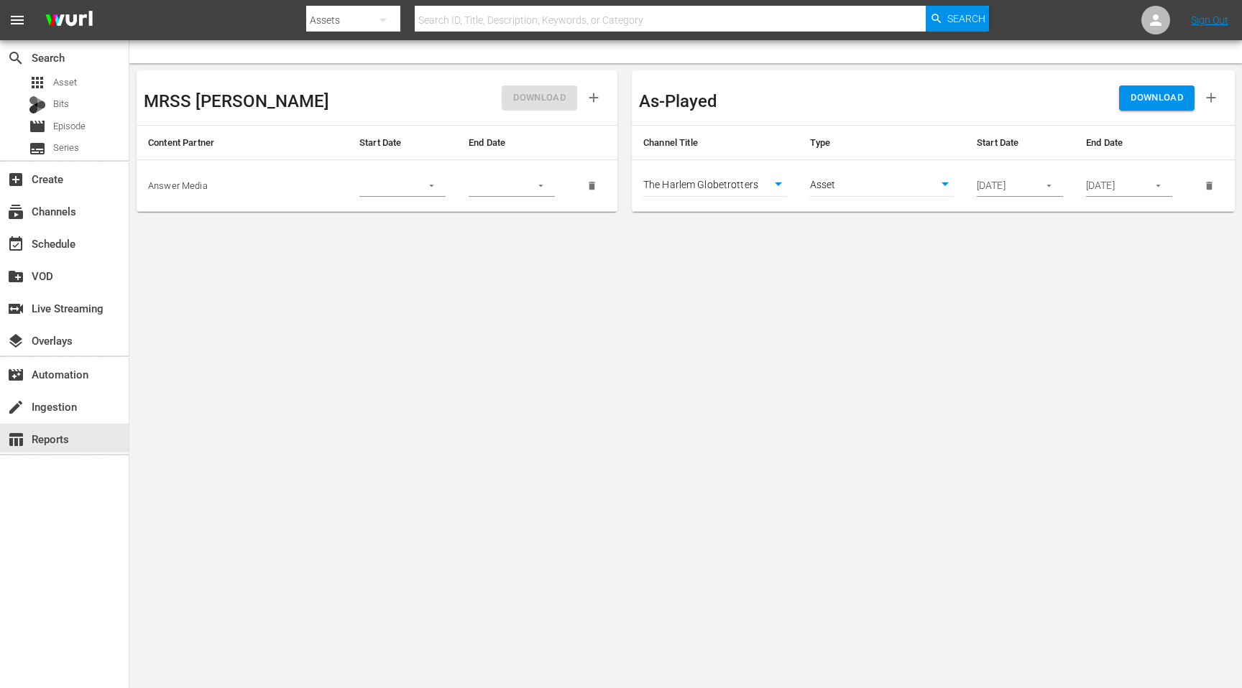
click at [1151, 98] on span "DOWNLOAD" at bounding box center [1156, 98] width 52 height 17
click at [1152, 100] on span "DOWNLOAD" at bounding box center [1156, 98] width 52 height 17
click at [75, 83] on span "Asset" at bounding box center [65, 82] width 24 height 14
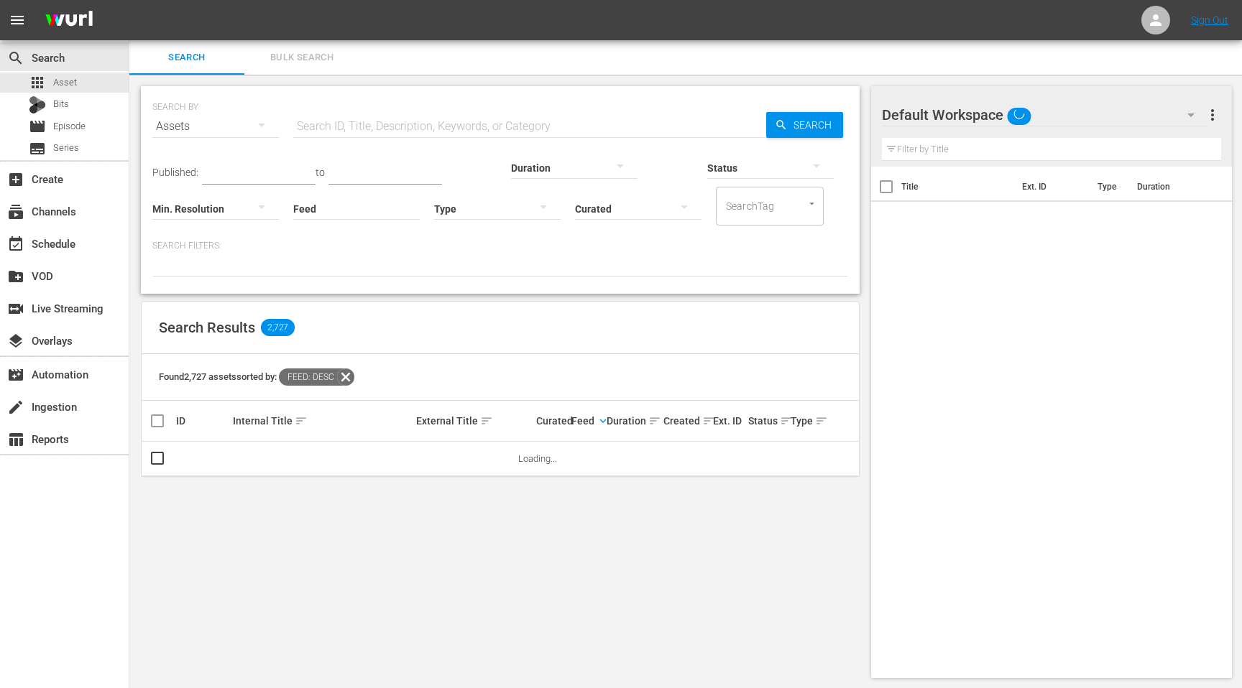
click at [372, 125] on input "text" at bounding box center [529, 126] width 473 height 34
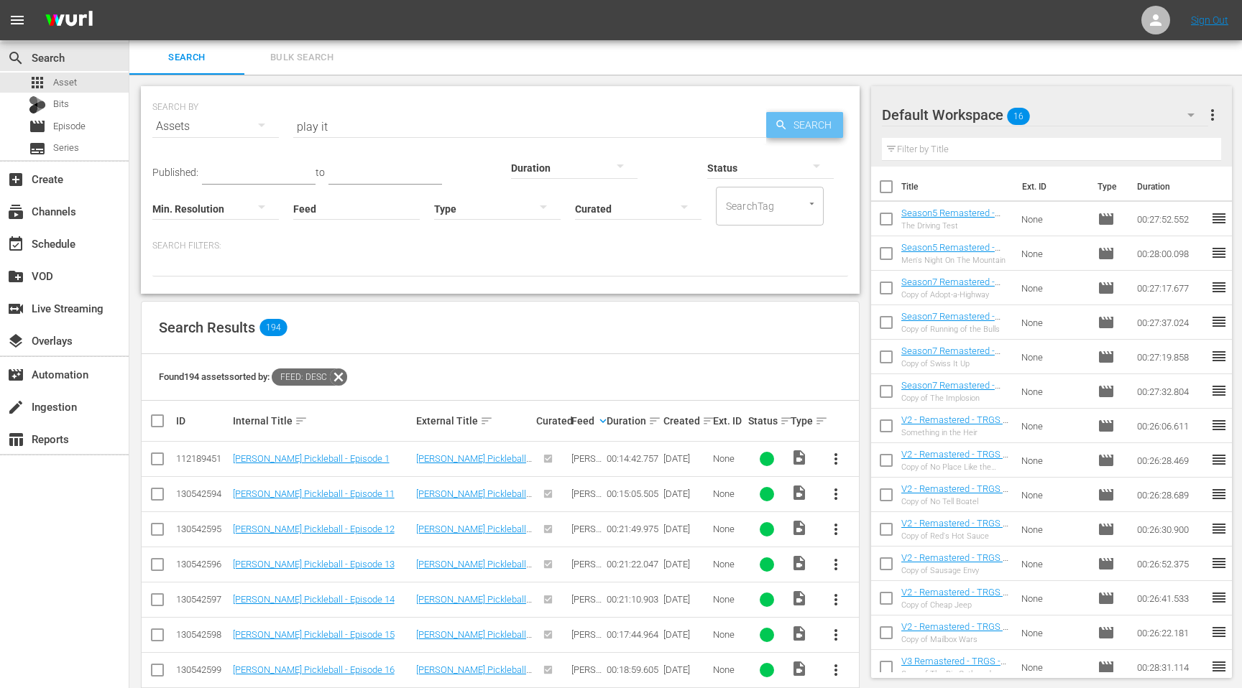
click at [797, 124] on span "Search" at bounding box center [815, 125] width 55 height 26
click at [352, 129] on input "play it" at bounding box center [529, 126] width 473 height 34
type input "play it forward"
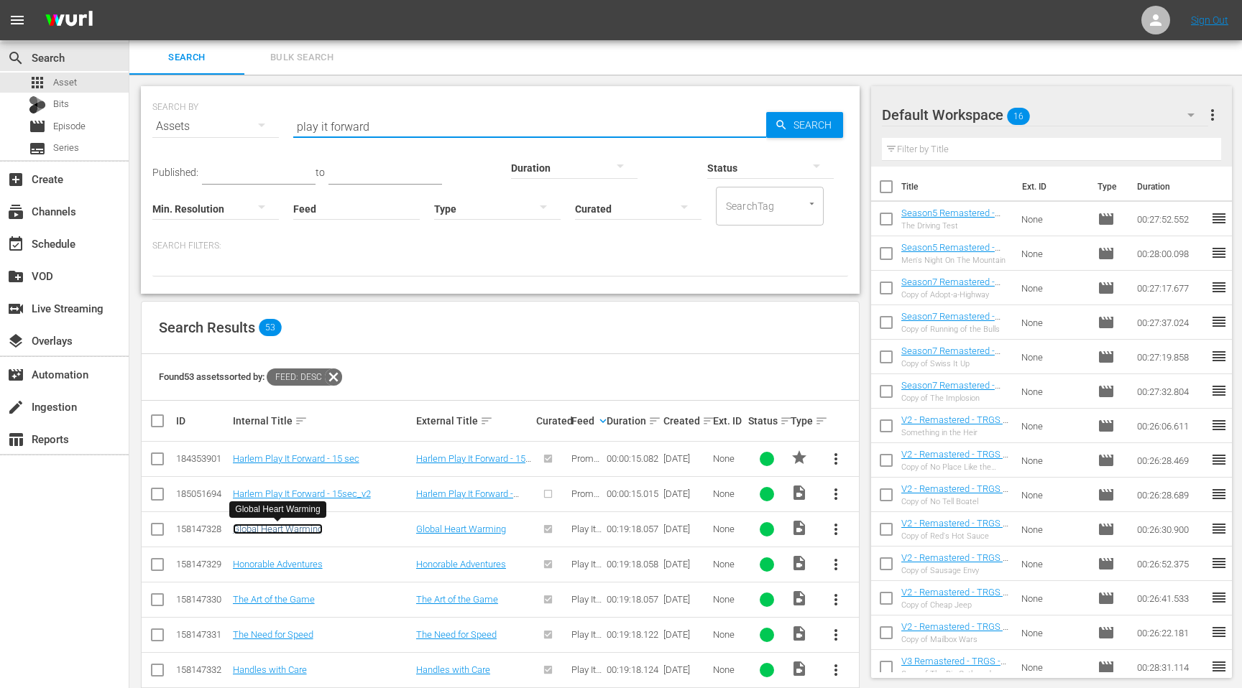
click at [282, 530] on link "Global Heart Warming" at bounding box center [278, 529] width 90 height 11
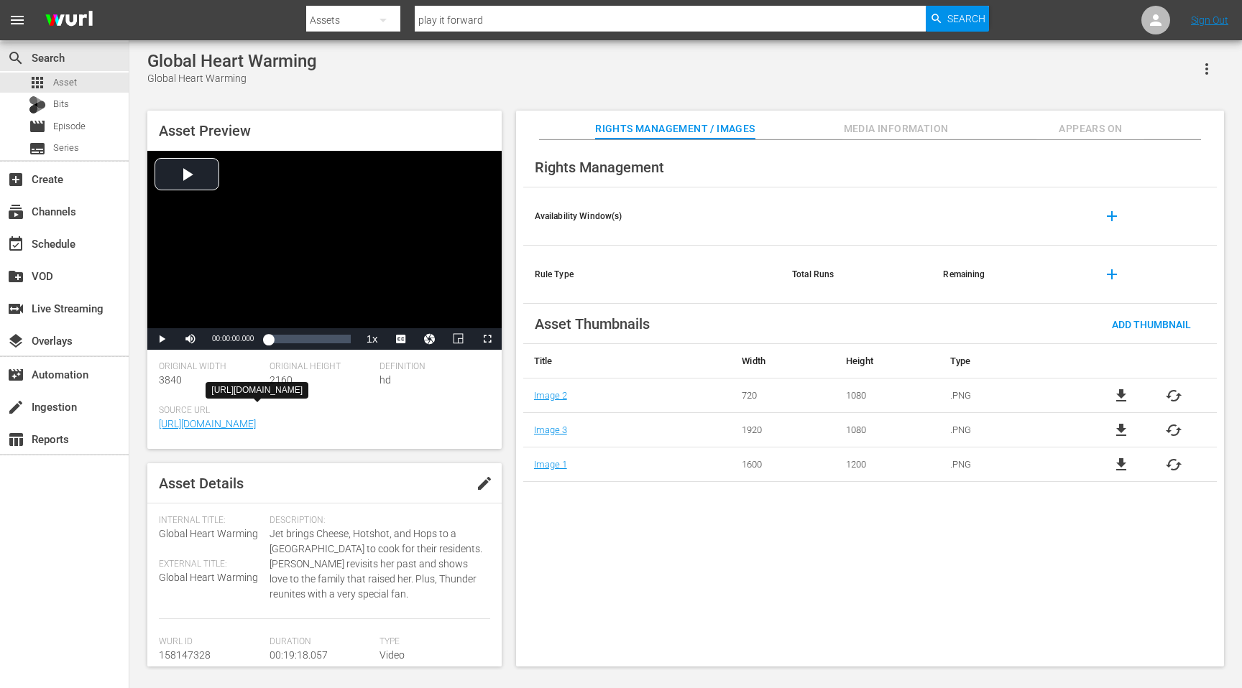
click at [359, 432] on span "[URL][DOMAIN_NAME]" at bounding box center [321, 424] width 324 height 15
click at [256, 422] on link "[URL][DOMAIN_NAME]" at bounding box center [207, 423] width 97 height 11
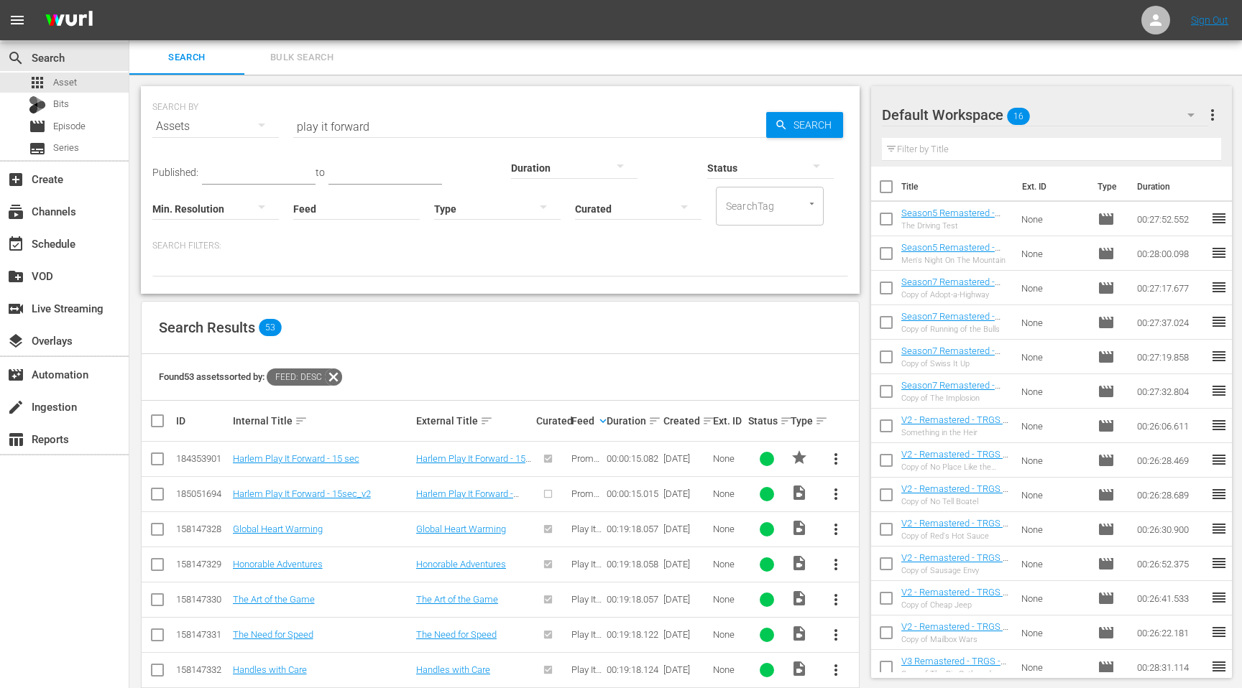
click at [816, 424] on th at bounding box center [837, 421] width 42 height 40
click at [819, 420] on th at bounding box center [837, 421] width 42 height 40
click at [816, 420] on th at bounding box center [837, 421] width 42 height 40
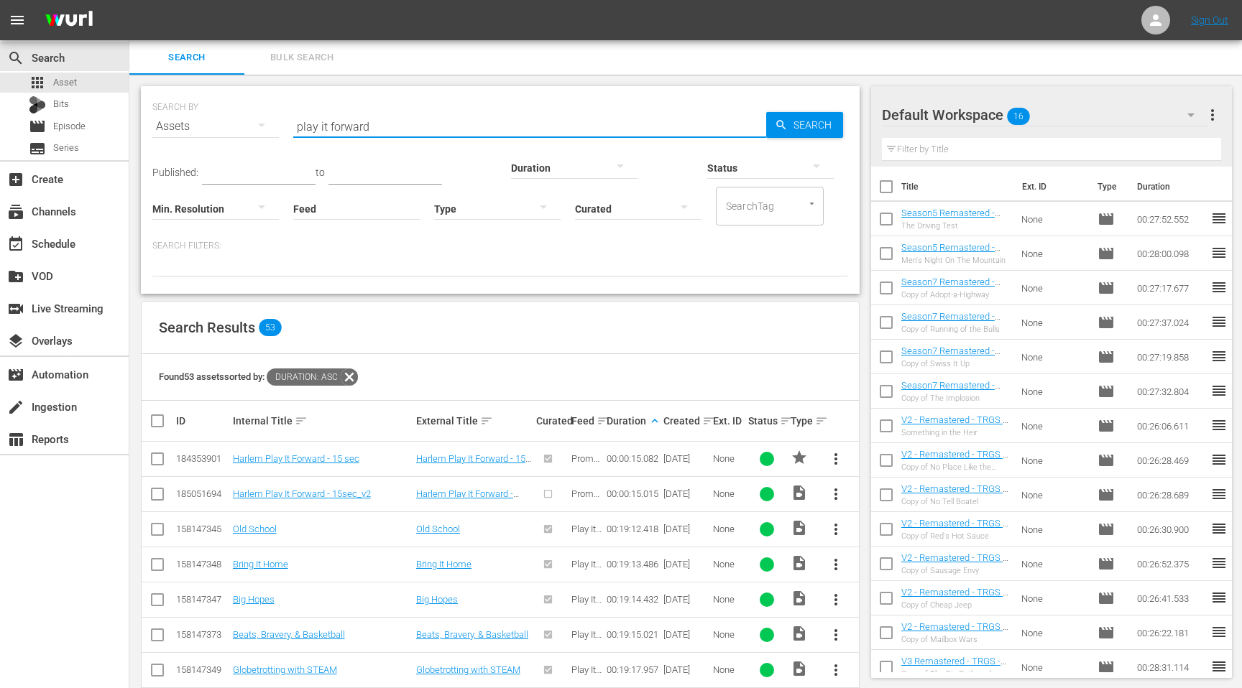
drag, startPoint x: 397, startPoint y: 129, endPoint x: 254, endPoint y: 114, distance: 143.8
click at [254, 114] on div "SEARCH BY Search By Assets Search ID, Title, Description, Keywords, or Category…" at bounding box center [500, 118] width 696 height 52
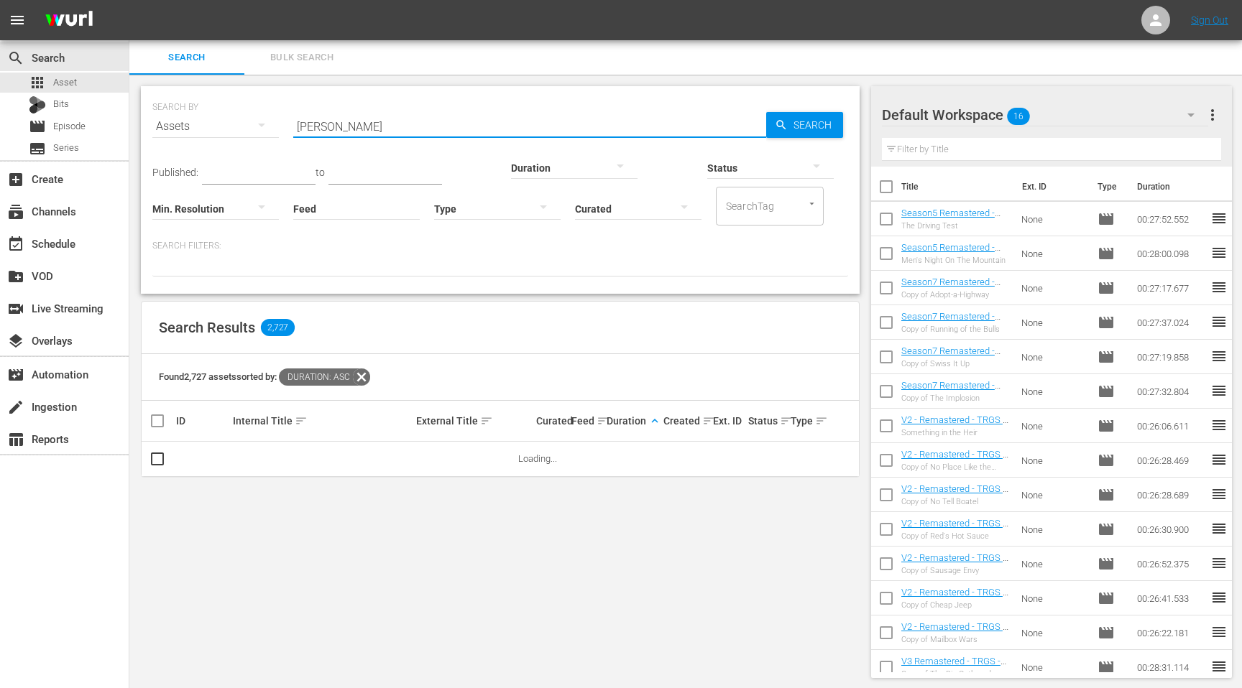
type input "[GEOGRAPHIC_DATA]"
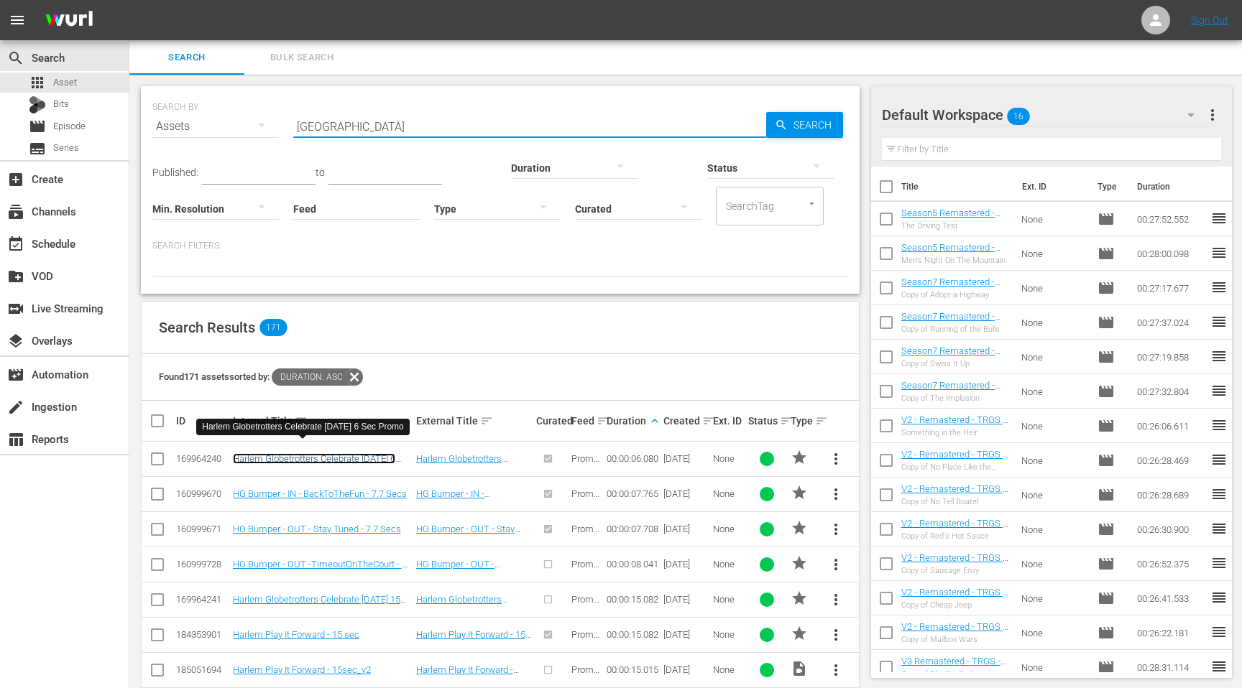
click at [335, 459] on link "Harlem Globetrotters Celebrate [DATE] 6 Sec Promo" at bounding box center [314, 464] width 162 height 22
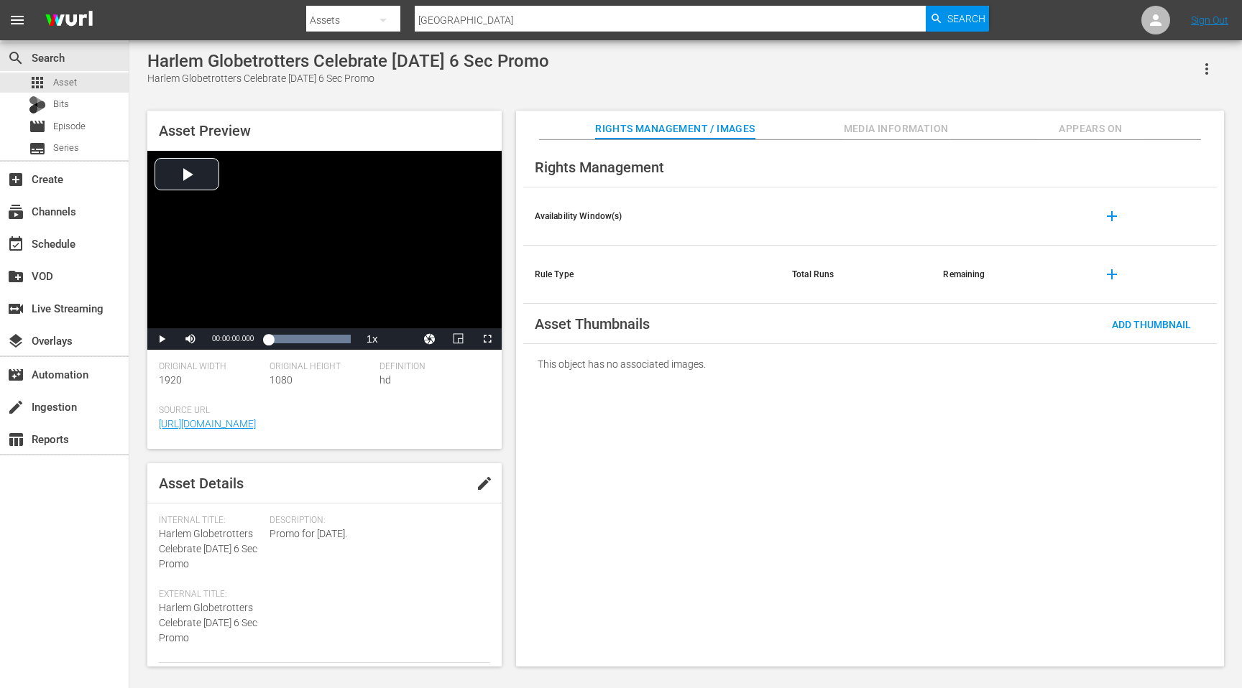
click at [336, 413] on span "Source Url" at bounding box center [321, 410] width 324 height 11
click at [256, 425] on link "[URL][DOMAIN_NAME]" at bounding box center [207, 423] width 97 height 11
click at [1111, 128] on span "Appears On" at bounding box center [1090, 129] width 108 height 18
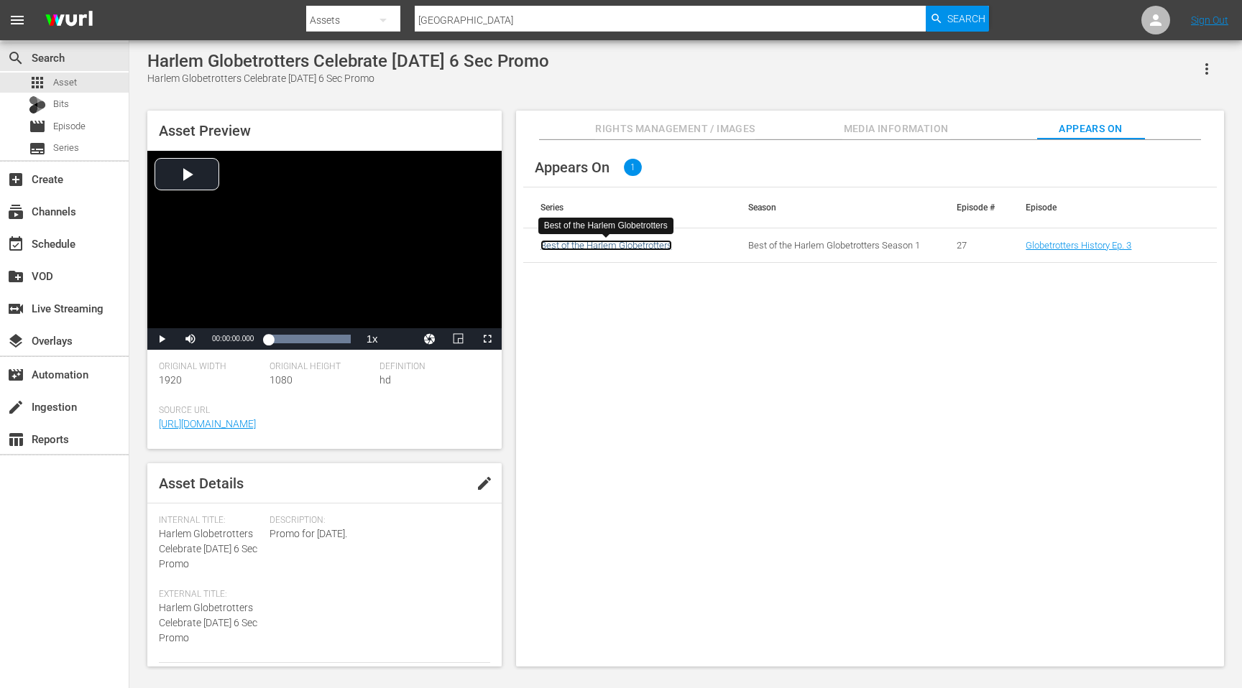
click at [613, 249] on link "Best of the Harlem Globetrotters" at bounding box center [606, 245] width 132 height 11
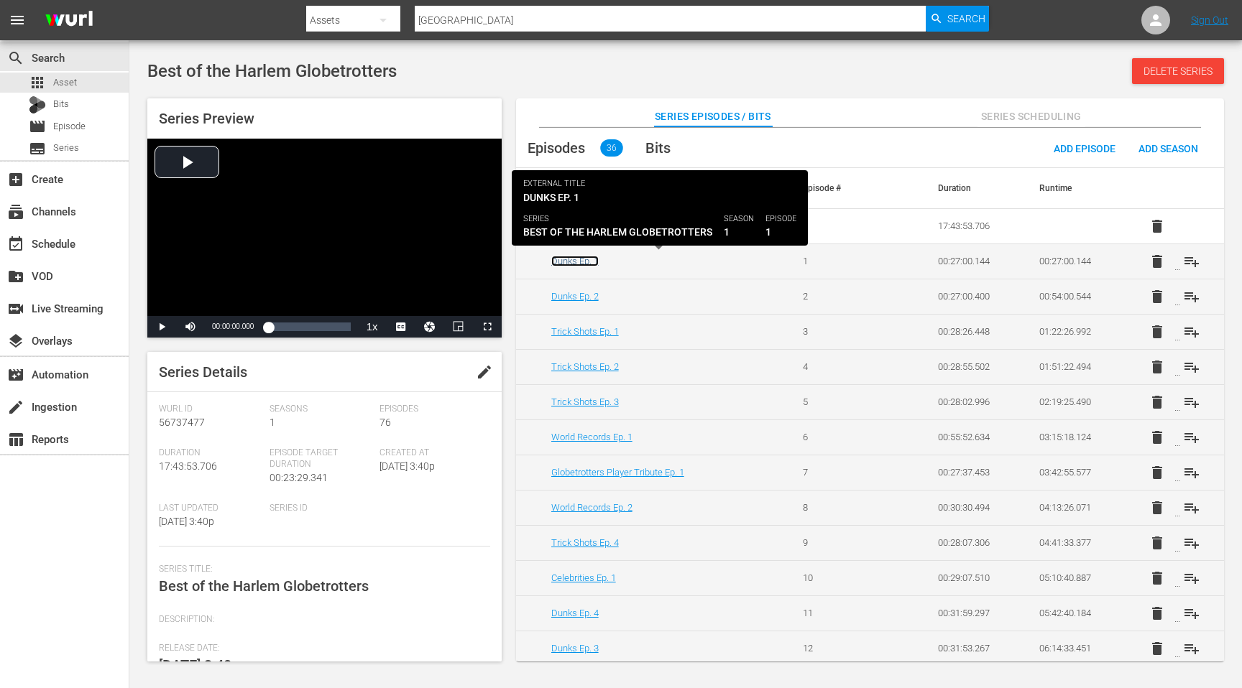
click at [581, 263] on link "Dunks Ep. 1" at bounding box center [574, 261] width 47 height 11
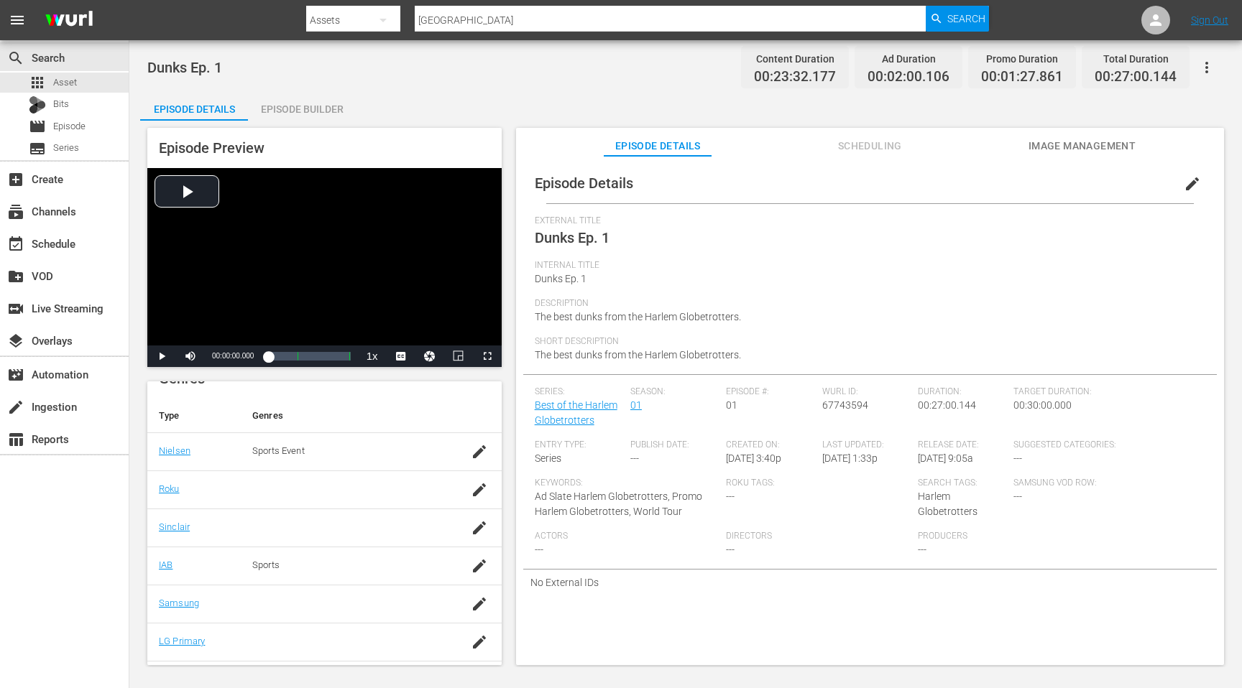
scroll to position [195, 0]
click at [615, 513] on span "Ad Slate Harlem Globetrotters, Promo Harlem Globetrotters, World Tour" at bounding box center [618, 504] width 167 height 27
click at [441, 28] on input "[GEOGRAPHIC_DATA]" at bounding box center [670, 20] width 511 height 34
click at [63, 83] on span "Asset" at bounding box center [65, 82] width 24 height 14
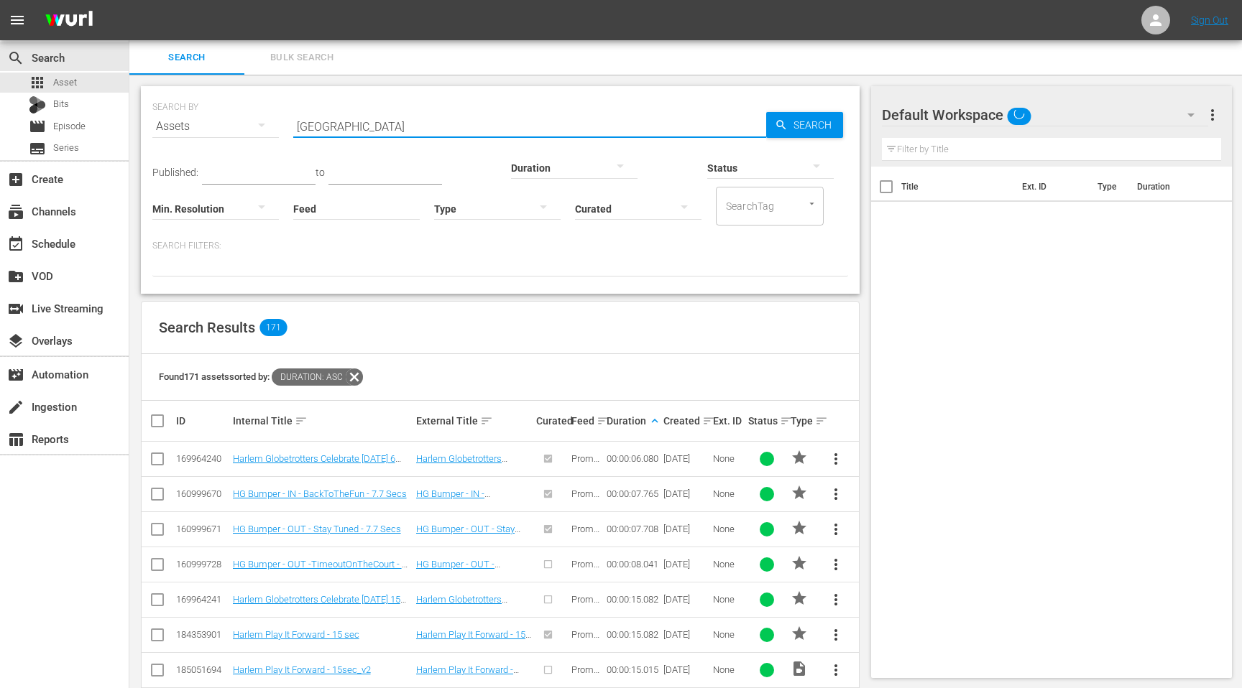
click at [373, 126] on input "[GEOGRAPHIC_DATA]" at bounding box center [529, 126] width 473 height 34
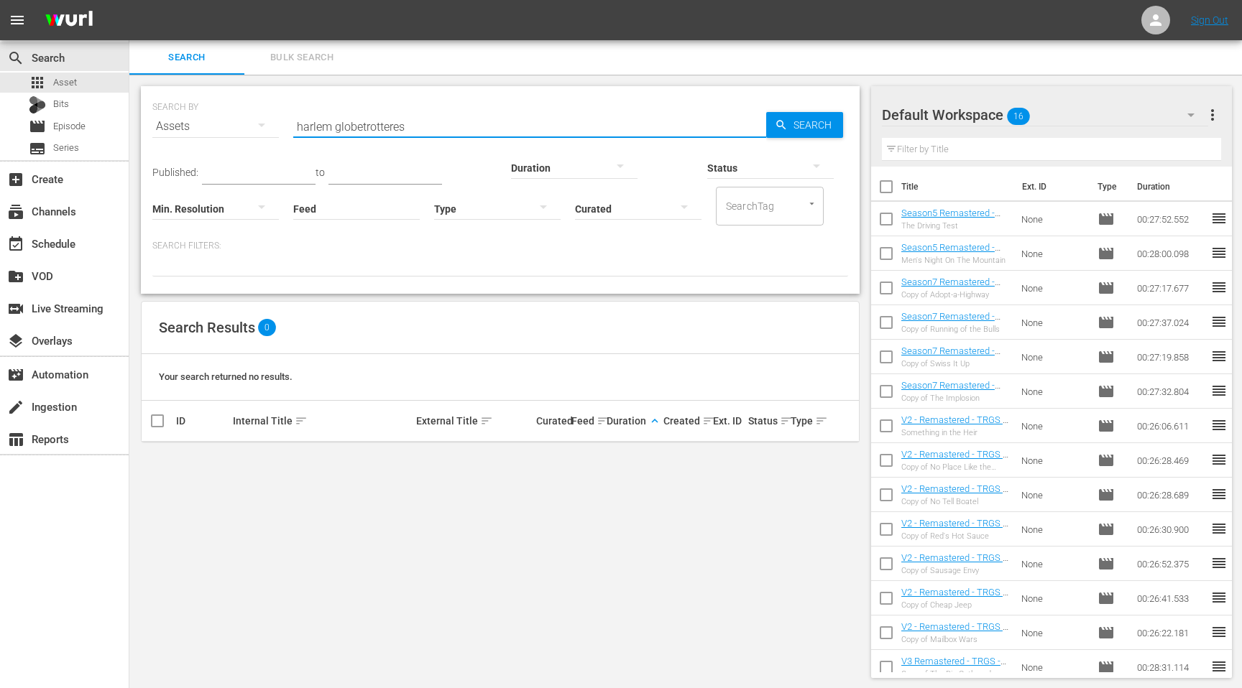
drag, startPoint x: 420, startPoint y: 125, endPoint x: 382, endPoint y: 125, distance: 38.1
click at [382, 125] on input "harlem globetrotteres" at bounding box center [529, 126] width 473 height 34
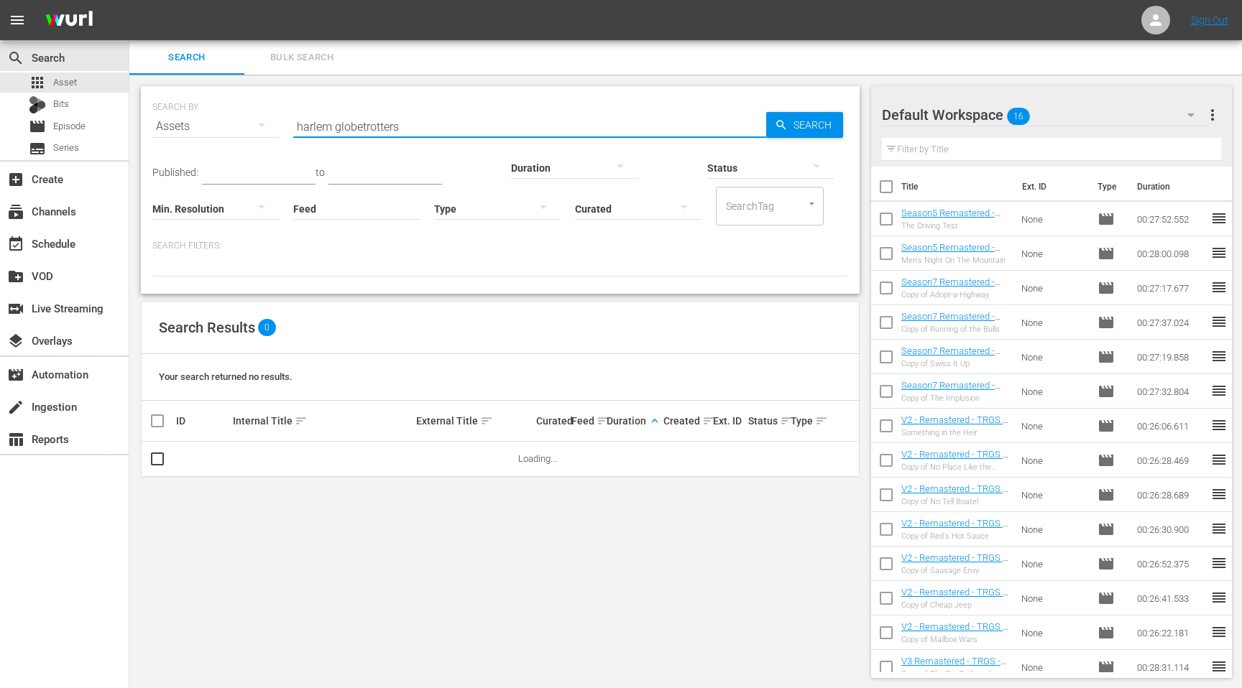
type input "harlem globetrotters"
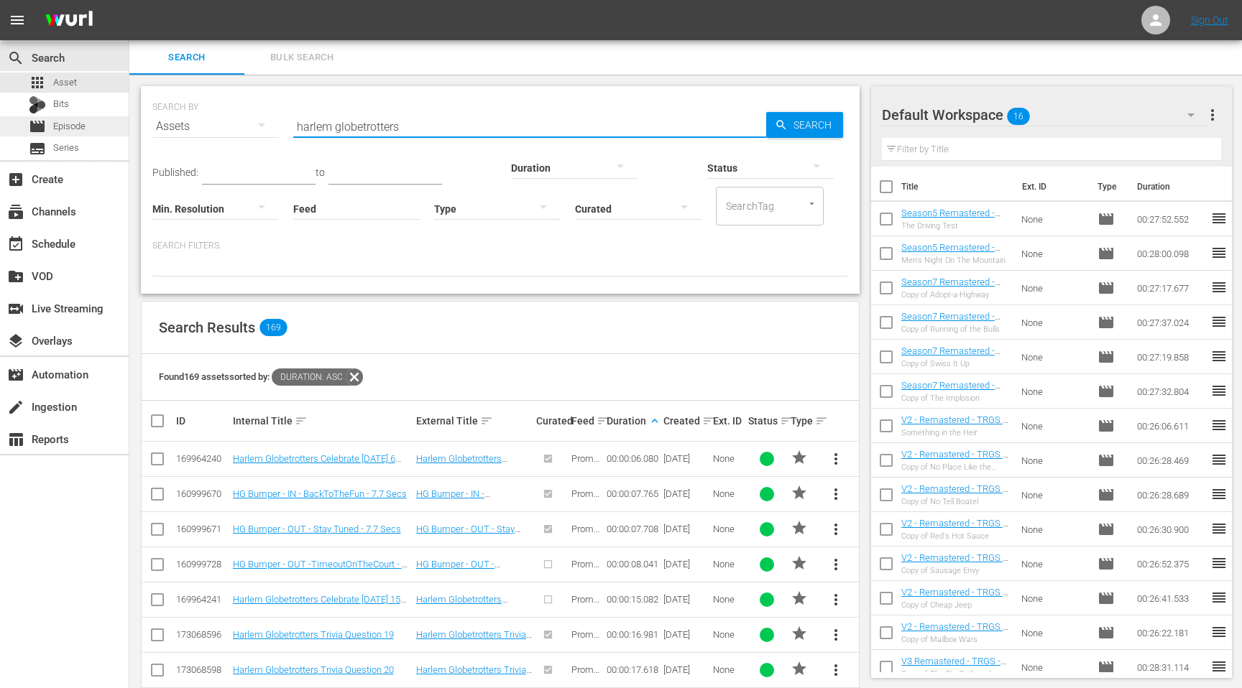
click at [89, 134] on div "movie Episode" at bounding box center [64, 126] width 129 height 20
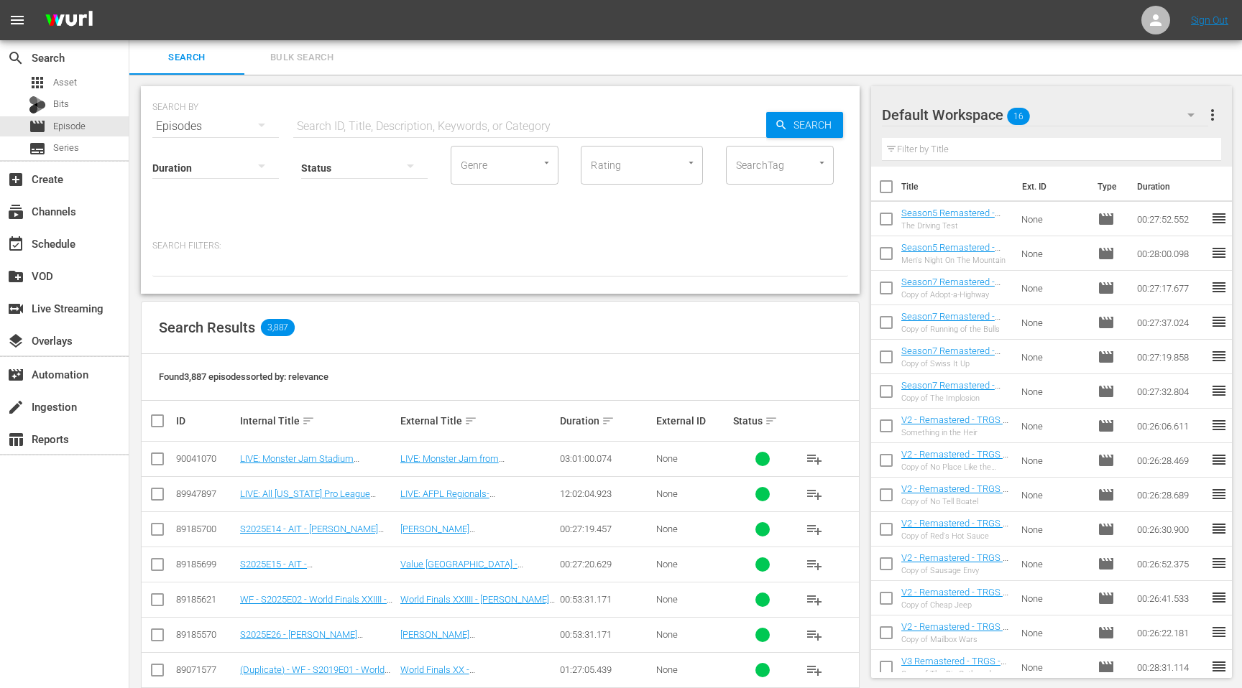
click at [428, 122] on input "text" at bounding box center [529, 126] width 473 height 34
type input "[GEOGRAPHIC_DATA]"
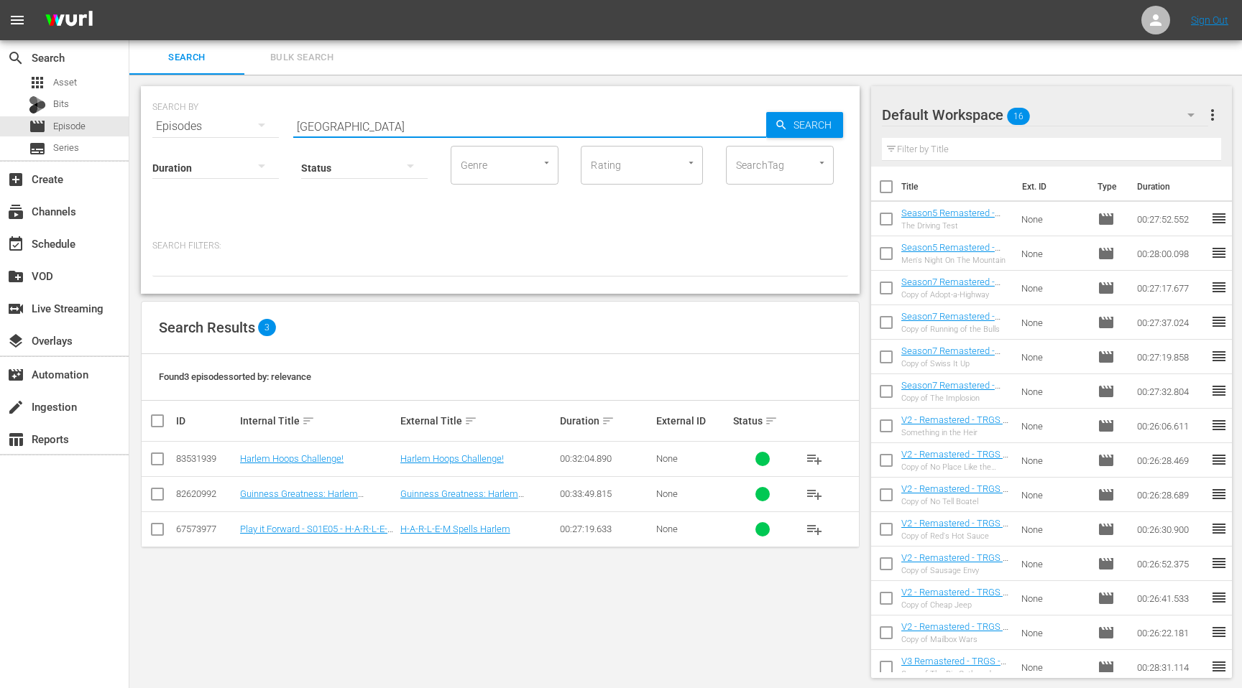
click at [350, 611] on div "SEARCH BY Search By Episodes Search ID, Title, Description, Keywords, or Catego…" at bounding box center [500, 382] width 742 height 615
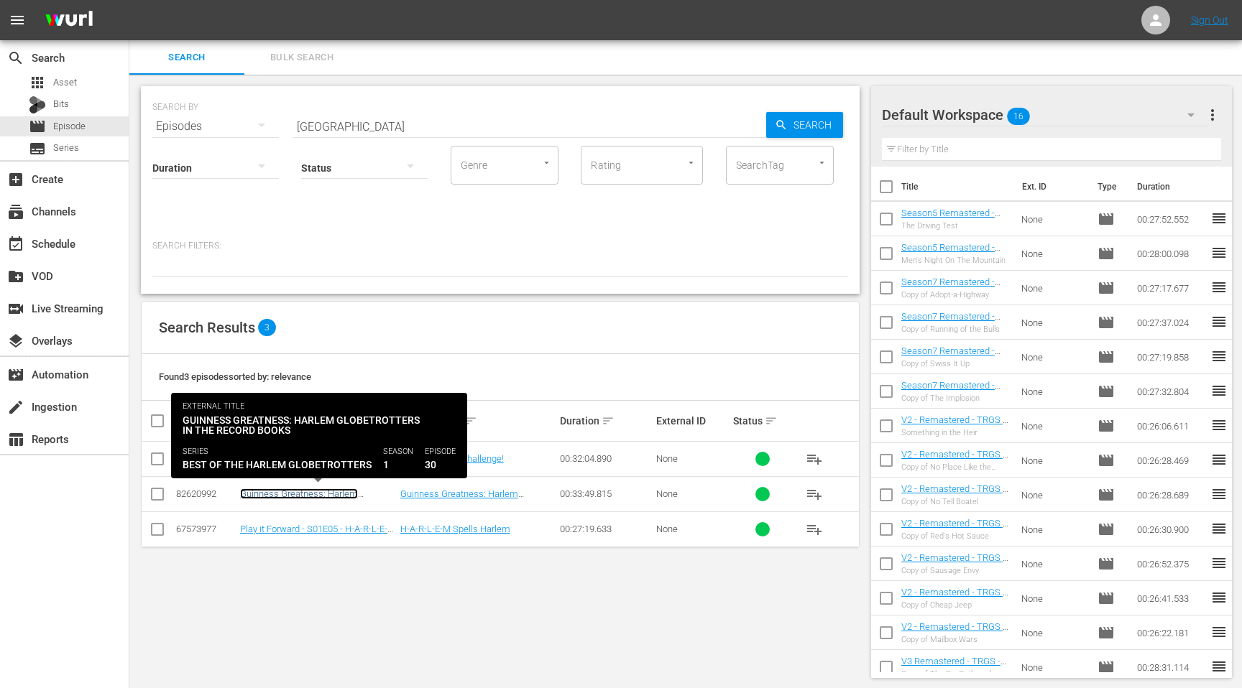
click at [326, 489] on link "Guinness Greatness: Harlem Globetrotters in the Record Books" at bounding box center [308, 500] width 136 height 22
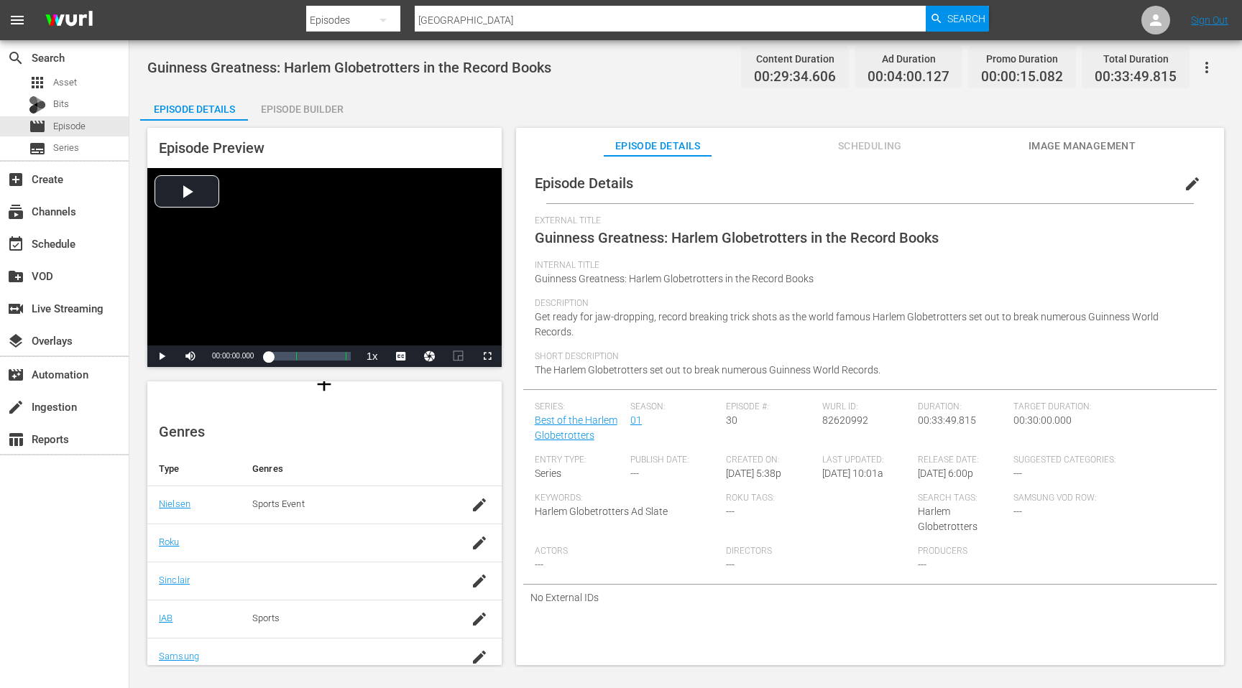
scroll to position [144, 0]
click at [293, 106] on div "Episode Builder" at bounding box center [302, 109] width 108 height 34
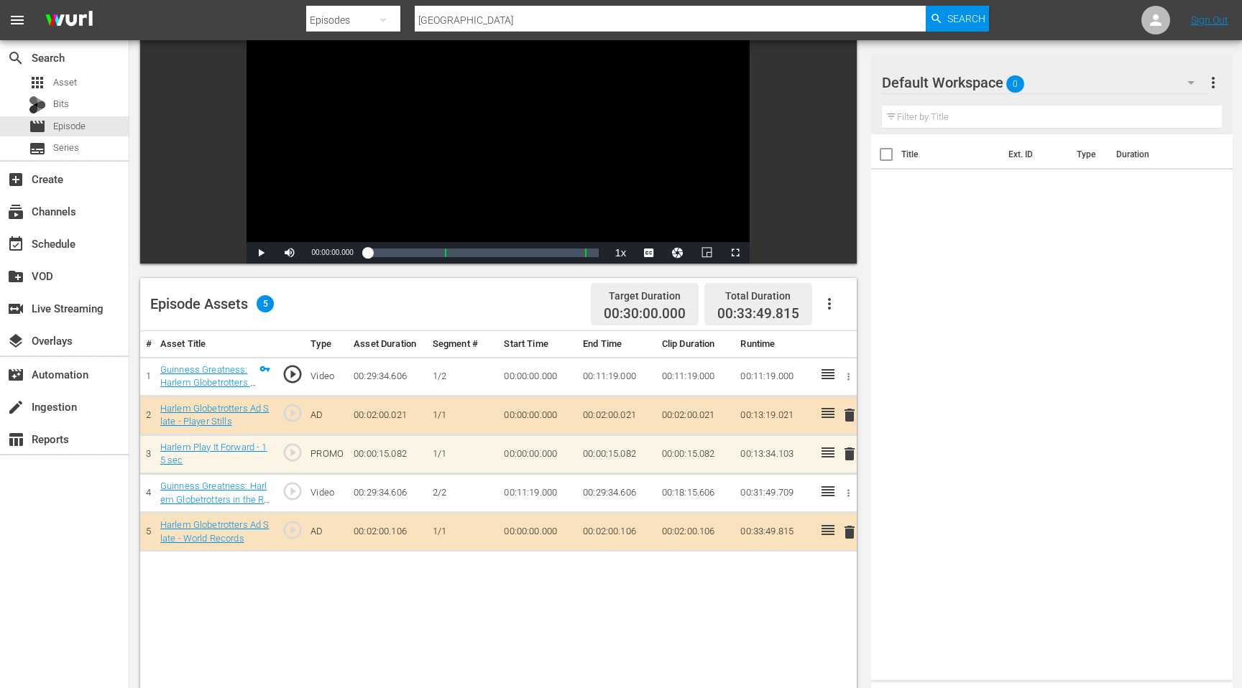
scroll to position [142, 0]
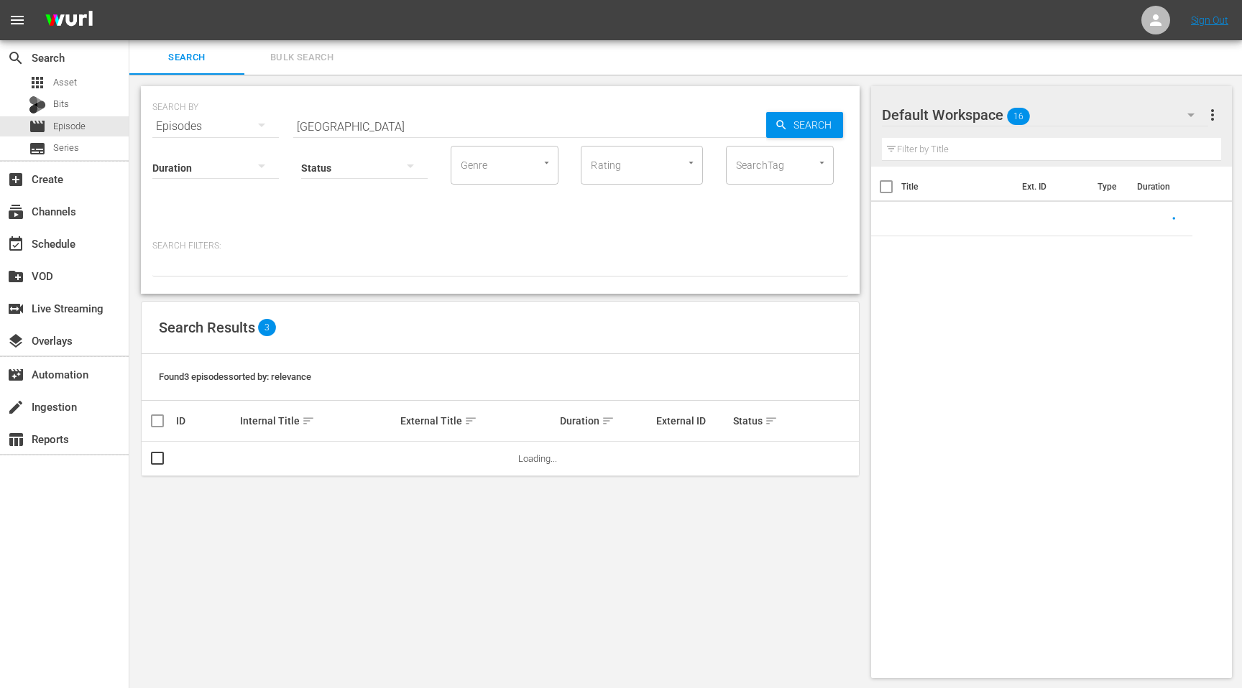
click at [358, 130] on input "[GEOGRAPHIC_DATA]" at bounding box center [529, 126] width 473 height 34
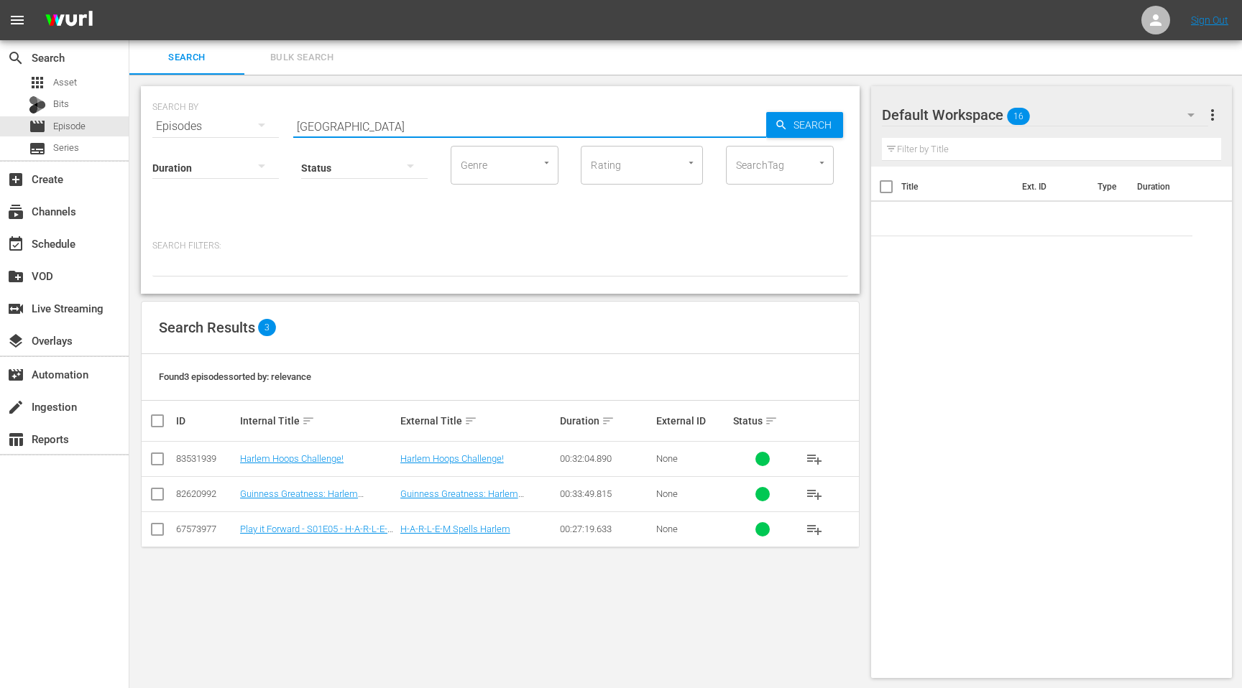
type input "harlem globetrotters"
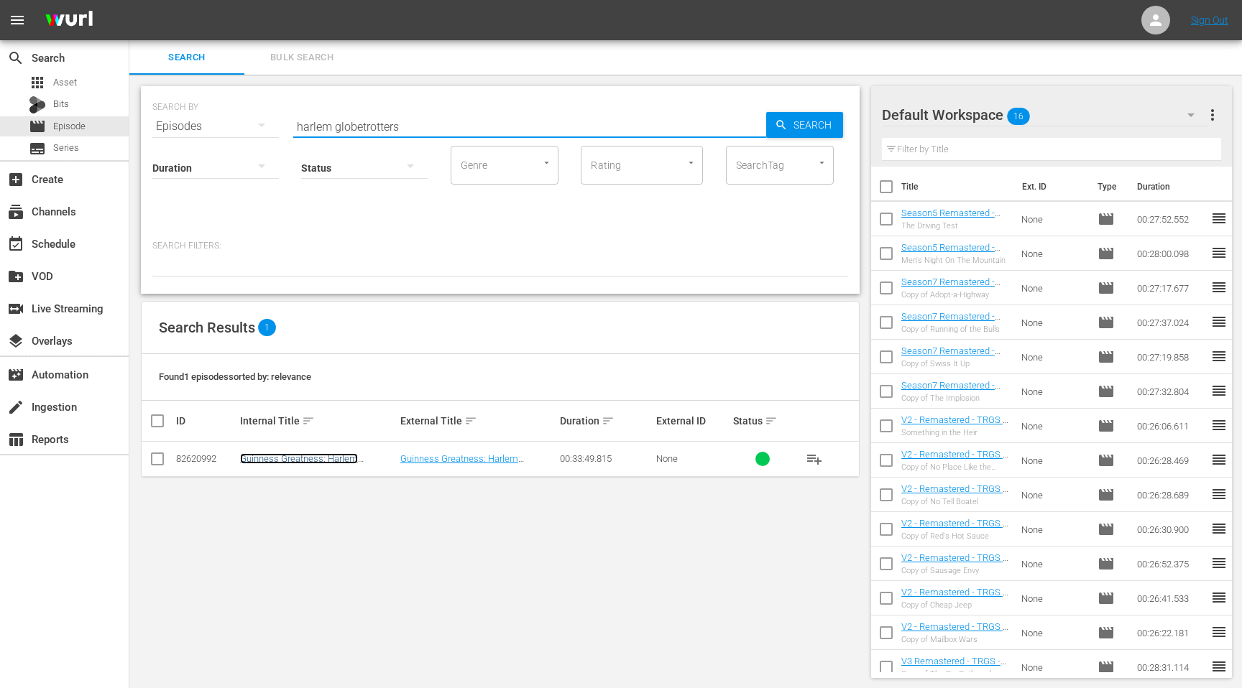
click at [296, 456] on link "Guinness Greatness: Harlem Globetrotters in the Record Books" at bounding box center [308, 464] width 136 height 22
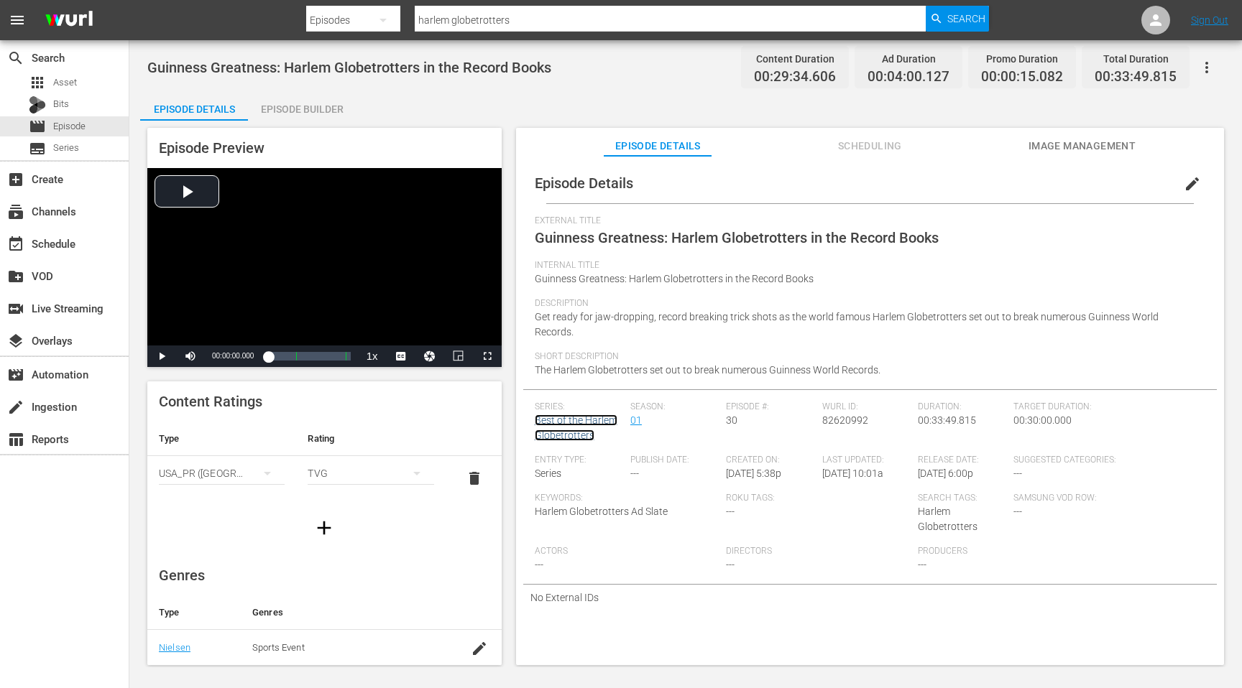
click at [579, 438] on link "Best of the Harlem Globetrotters" at bounding box center [576, 428] width 83 height 27
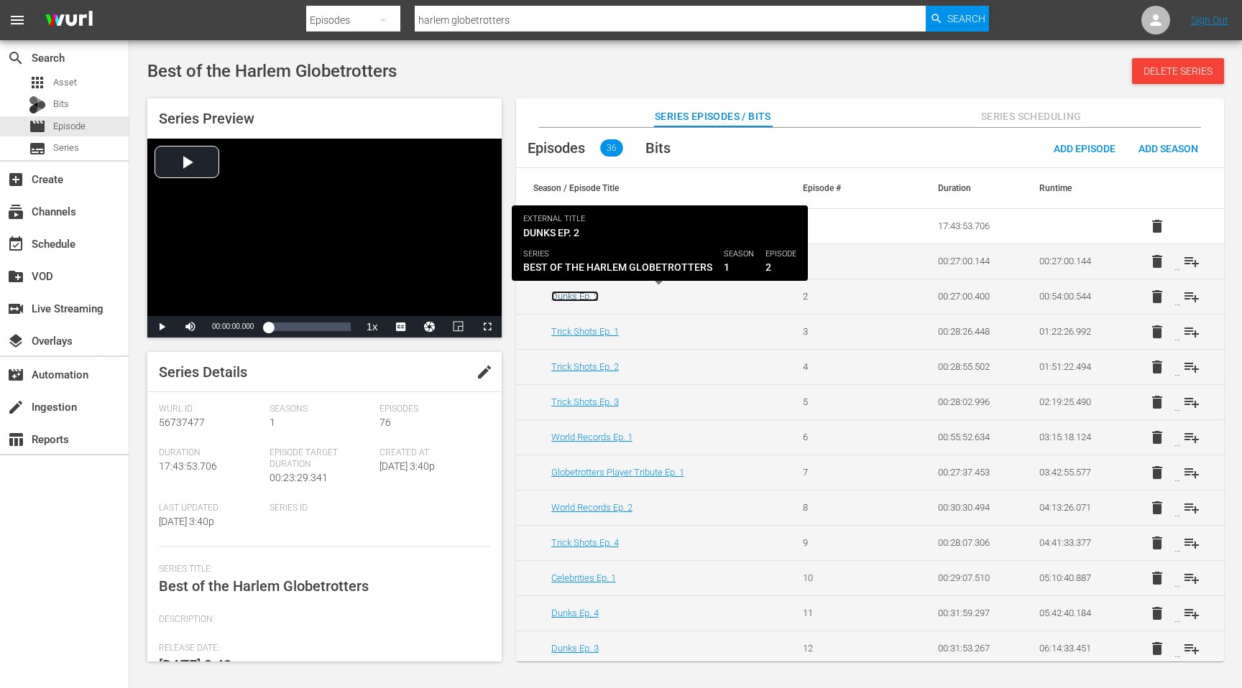
click at [588, 294] on link "Dunks Ep. 2" at bounding box center [574, 296] width 47 height 11
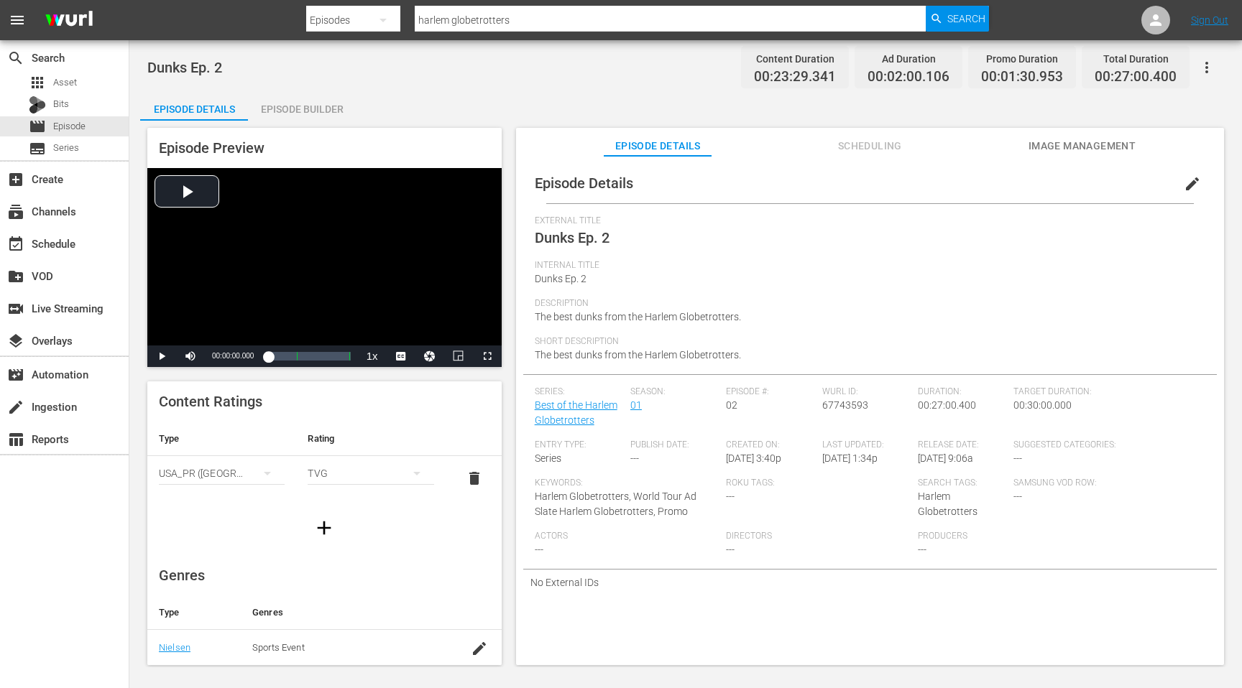
click at [473, 93] on div "Episode Details Episode Builder Episode Preview Video Player is loading. Play V…" at bounding box center [685, 384] width 1091 height 585
click at [67, 82] on span "Asset" at bounding box center [65, 82] width 24 height 14
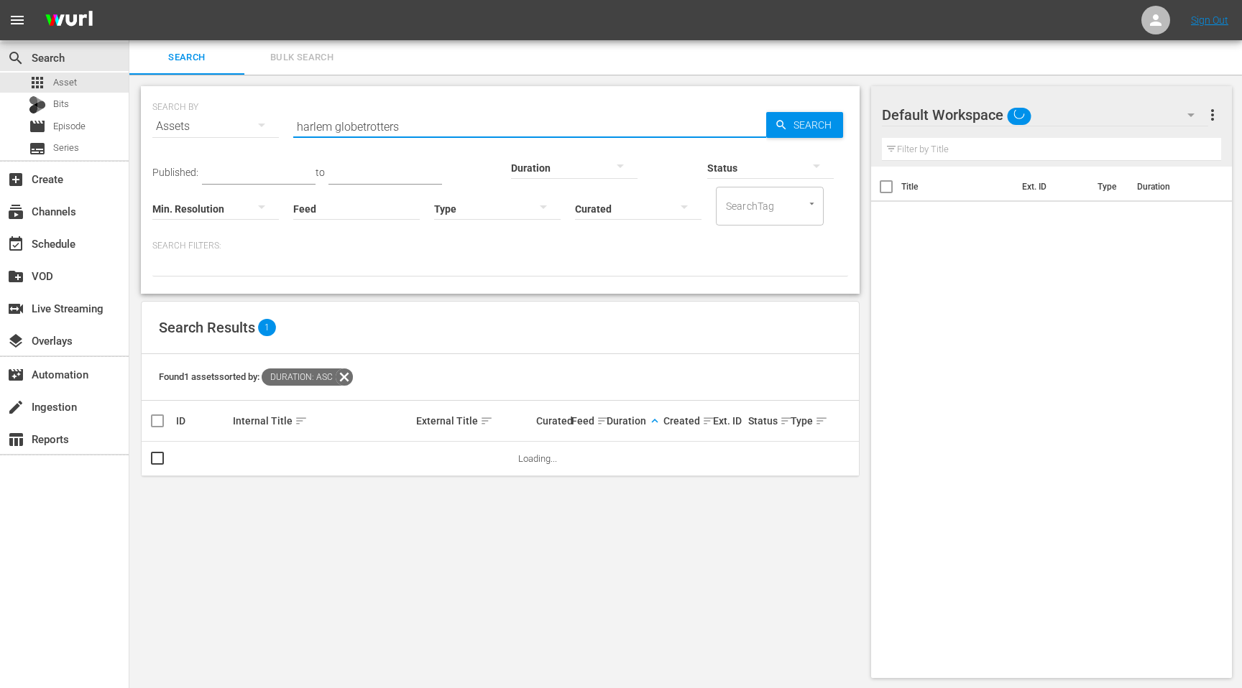
click at [410, 125] on input "harlem globetrotters" at bounding box center [529, 126] width 473 height 34
drag, startPoint x: 410, startPoint y: 125, endPoint x: 273, endPoint y: 126, distance: 136.5
click at [273, 125] on div "SEARCH BY Search By Assets Search ID, Title, Description, Keywords, or Category…" at bounding box center [500, 118] width 696 height 52
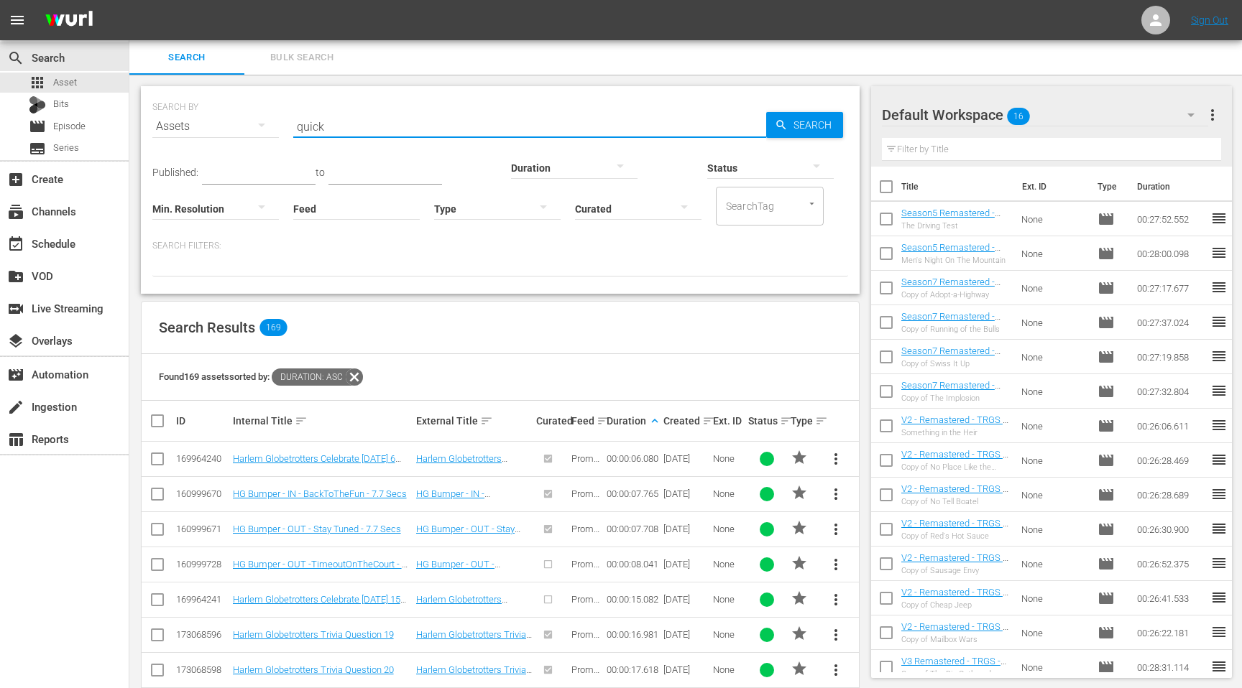
type input "quick"
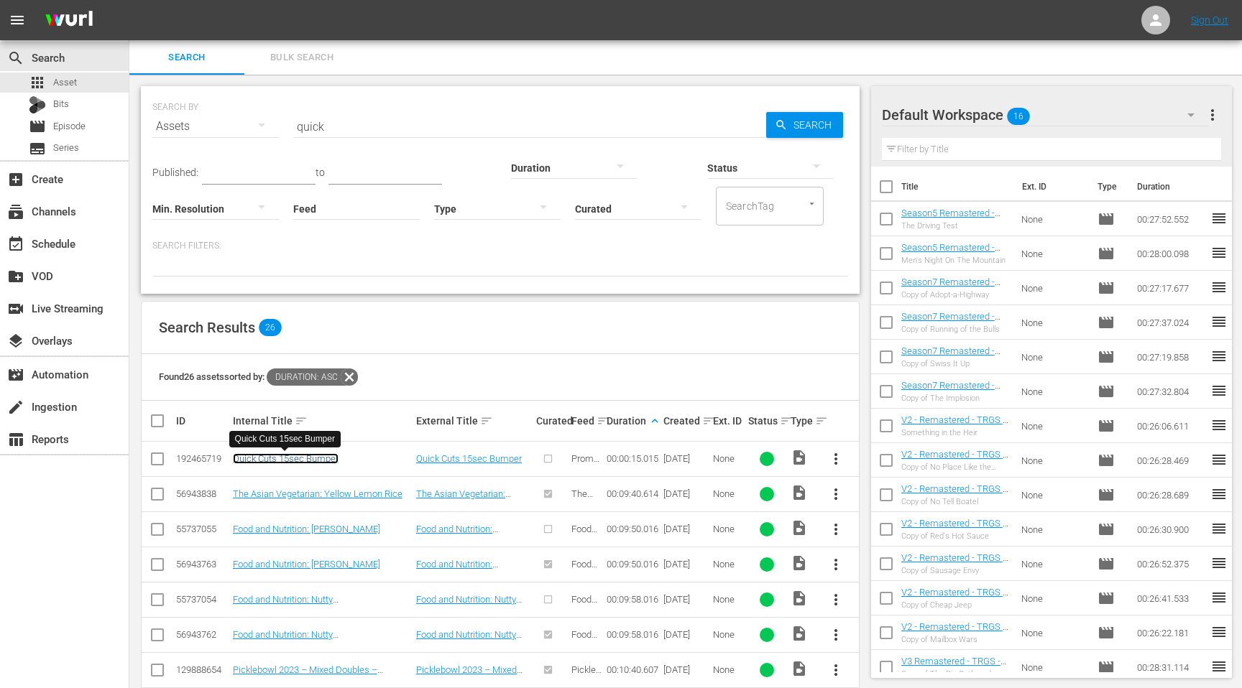
click at [298, 458] on link "Quick Cuts 15sec Bumper" at bounding box center [286, 458] width 106 height 11
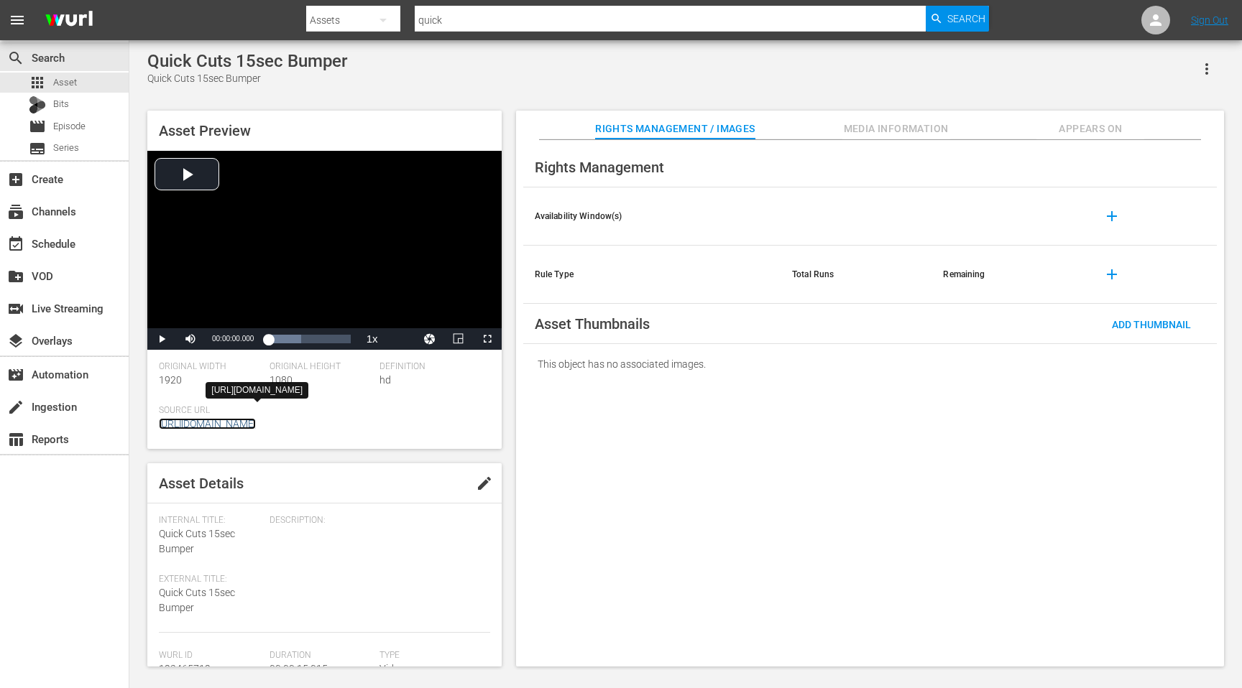
click at [256, 426] on link "[URL][DOMAIN_NAME]" at bounding box center [207, 423] width 97 height 11
click at [315, 57] on div "Quick Cuts 15sec Bumper" at bounding box center [247, 61] width 200 height 20
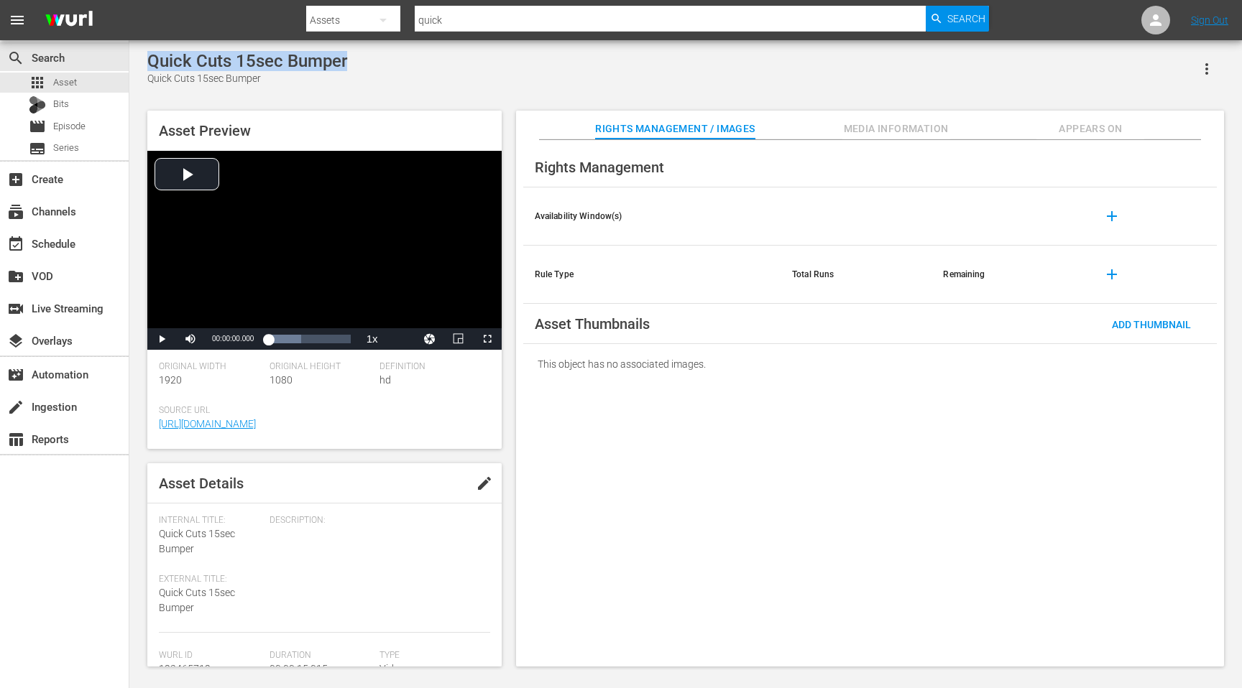
drag, startPoint x: 391, startPoint y: 62, endPoint x: 147, endPoint y: 62, distance: 244.3
click at [147, 62] on div "Quick Cuts 15sec Bumper Quick Cuts 15sec Bumper" at bounding box center [685, 68] width 1077 height 35
copy div "Quick Cuts 15sec Bumper"
